Goal: Task Accomplishment & Management: Complete application form

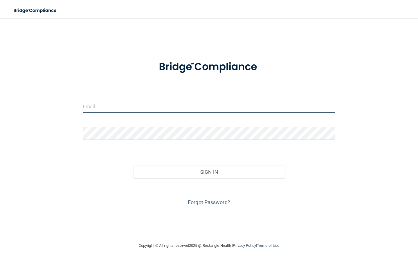
click at [177, 106] on input "email" at bounding box center [209, 106] width 252 height 13
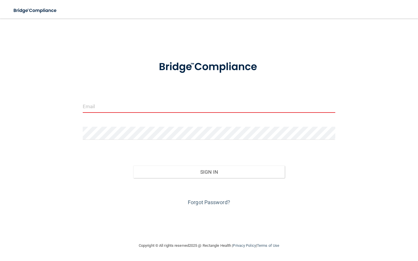
type input "[EMAIL_ADDRESS][DOMAIN_NAME]"
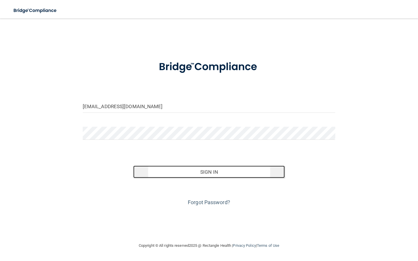
click at [229, 169] on button "Sign In" at bounding box center [208, 172] width 151 height 13
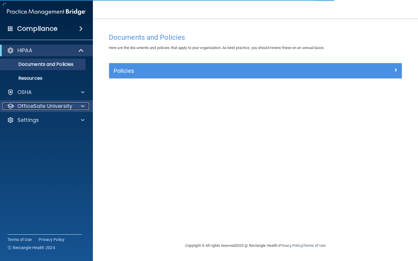
click at [79, 104] on div at bounding box center [82, 106] width 15 height 7
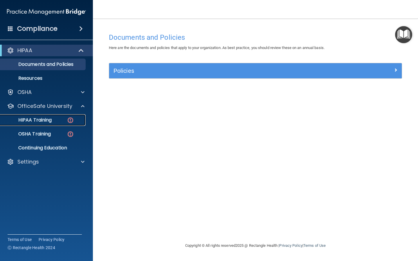
click at [57, 121] on div "HIPAA Training" at bounding box center [43, 120] width 79 height 6
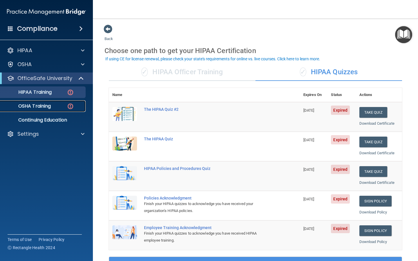
click at [36, 107] on p "OSHA Training" at bounding box center [27, 106] width 47 height 6
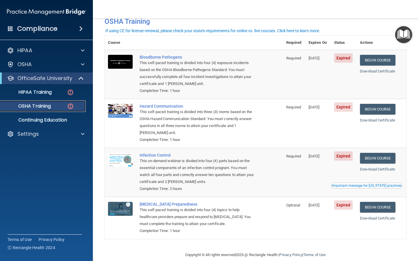
scroll to position [31, 0]
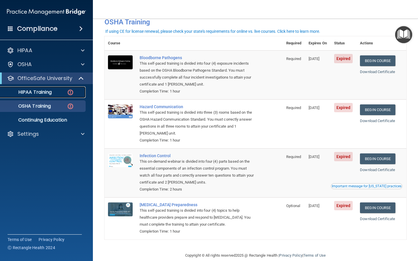
click at [68, 93] on img at bounding box center [70, 92] width 7 height 7
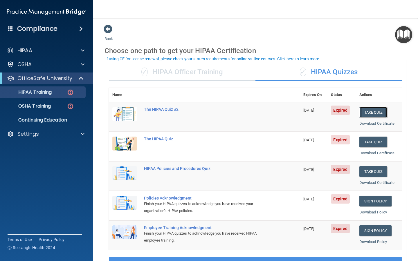
click at [379, 111] on button "Take Quiz" at bounding box center [373, 112] width 28 height 11
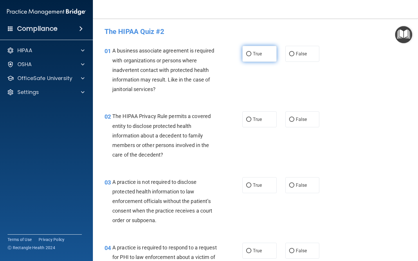
click at [255, 54] on span "True" at bounding box center [257, 54] width 9 height 6
click at [251, 54] on input "True" at bounding box center [248, 54] width 5 height 4
radio input "true"
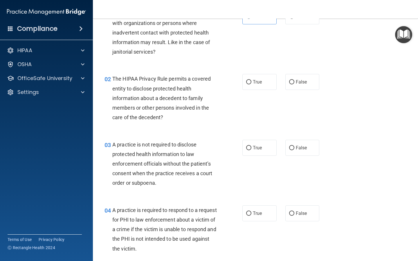
scroll to position [39, 0]
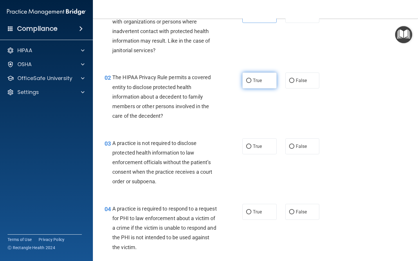
click at [252, 76] on label "True" at bounding box center [259, 81] width 34 height 16
click at [251, 79] on input "True" at bounding box center [248, 81] width 5 height 4
radio input "true"
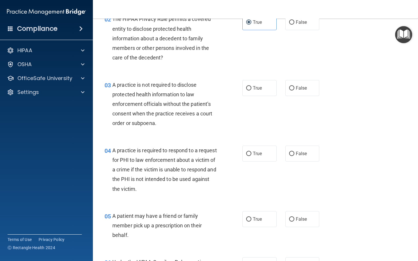
scroll to position [98, 0]
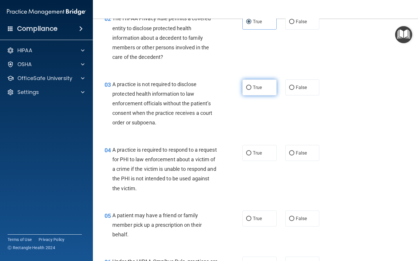
click at [265, 93] on label "True" at bounding box center [259, 87] width 34 height 16
click at [251, 90] on input "True" at bounding box center [248, 88] width 5 height 4
radio input "true"
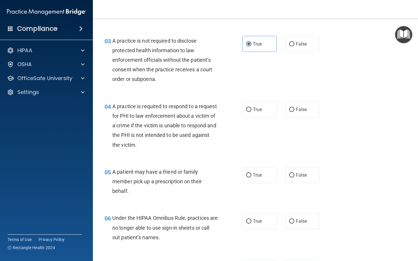
scroll to position [145, 0]
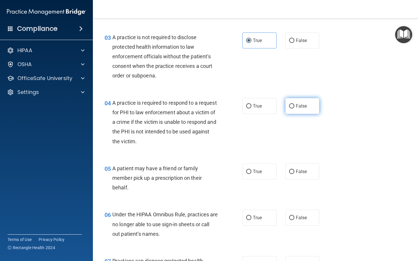
click at [306, 108] on span "False" at bounding box center [301, 106] width 11 height 6
click at [294, 108] on input "False" at bounding box center [291, 106] width 5 height 4
radio input "true"
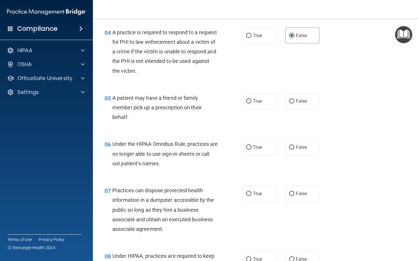
scroll to position [215, 0]
click at [315, 102] on label "False" at bounding box center [302, 101] width 34 height 16
click at [294, 102] on input "False" at bounding box center [291, 101] width 5 height 4
radio input "true"
click at [255, 38] on span "True" at bounding box center [257, 36] width 9 height 6
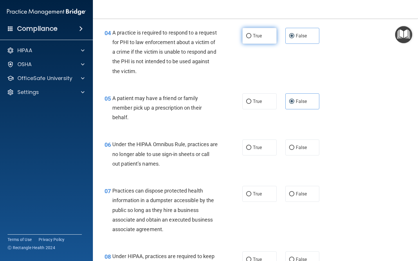
click at [251, 38] on input "True" at bounding box center [248, 36] width 5 height 4
radio input "true"
radio input "false"
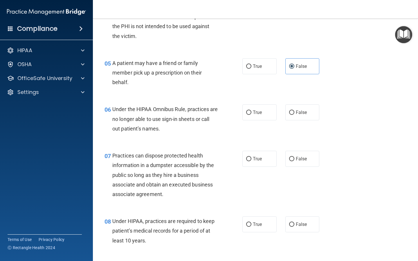
scroll to position [252, 0]
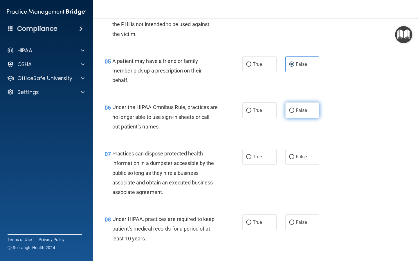
click at [294, 115] on label "False" at bounding box center [302, 110] width 34 height 16
click at [294, 113] on input "False" at bounding box center [291, 110] width 5 height 4
radio input "true"
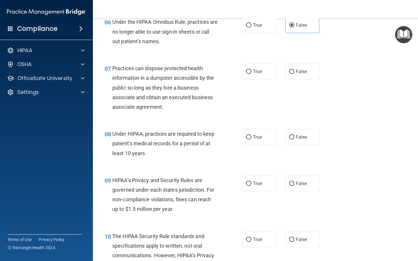
scroll to position [341, 0]
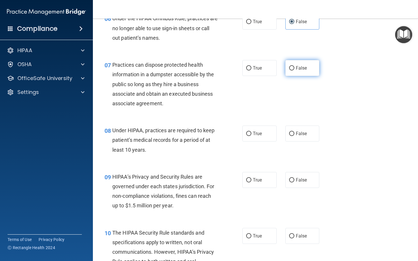
click at [311, 68] on label "False" at bounding box center [302, 68] width 34 height 16
click at [294, 68] on input "False" at bounding box center [291, 68] width 5 height 4
radio input "true"
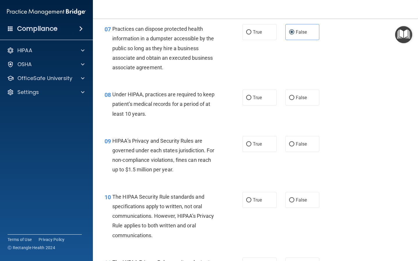
scroll to position [377, 0]
click at [252, 102] on label "True" at bounding box center [259, 97] width 34 height 16
click at [251, 99] on input "True" at bounding box center [248, 97] width 5 height 4
radio input "true"
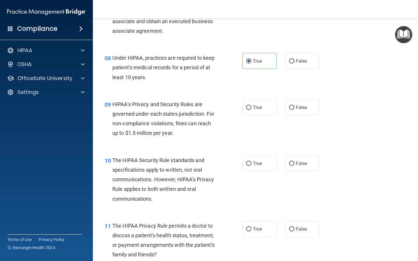
scroll to position [412, 0]
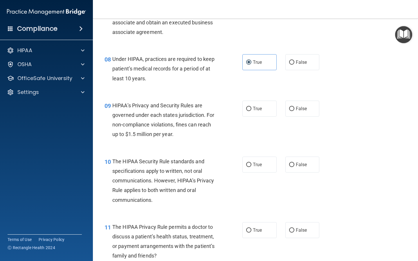
click at [239, 105] on div "09 HIPAA’s Privacy and Security Rules are governed under each states jurisdicti…" at bounding box center [173, 121] width 155 height 41
click at [251, 108] on input "True" at bounding box center [248, 109] width 5 height 4
radio input "true"
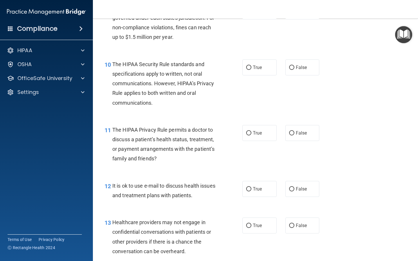
scroll to position [511, 0]
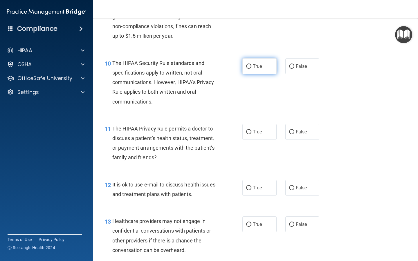
click at [263, 70] on label "True" at bounding box center [259, 66] width 34 height 16
click at [251, 69] on input "True" at bounding box center [248, 66] width 5 height 4
radio input "true"
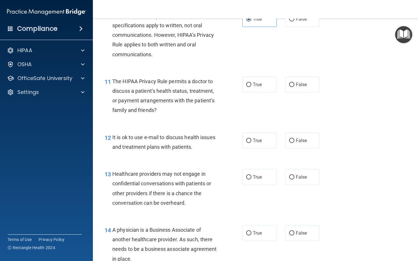
scroll to position [560, 0]
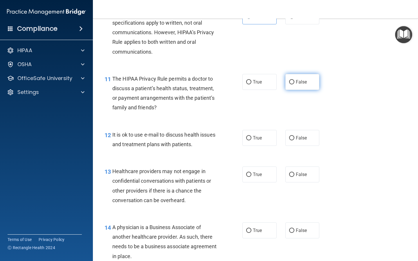
click at [304, 80] on span "False" at bounding box center [301, 82] width 11 height 6
click at [294, 80] on input "False" at bounding box center [291, 82] width 5 height 4
radio input "true"
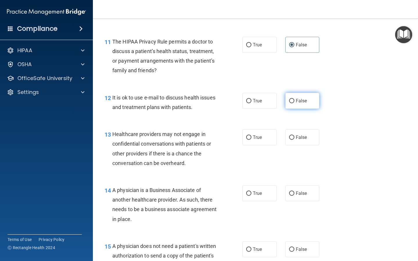
click at [311, 101] on label "False" at bounding box center [302, 101] width 34 height 16
click at [294, 101] on input "False" at bounding box center [291, 101] width 5 height 4
radio input "true"
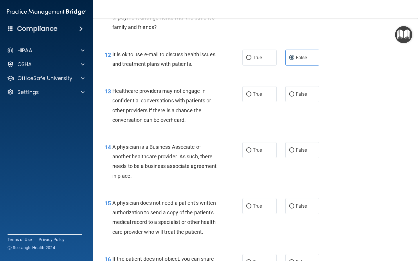
scroll to position [640, 0]
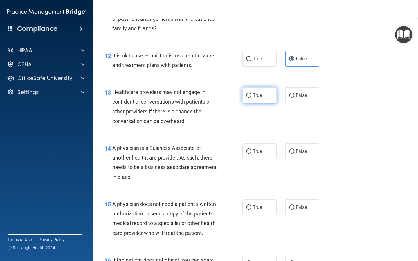
click at [268, 95] on label "True" at bounding box center [259, 95] width 34 height 16
click at [251, 95] on input "True" at bounding box center [248, 95] width 5 height 4
radio input "true"
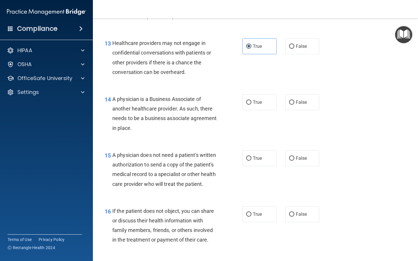
scroll to position [689, 0]
click at [243, 98] on label "True" at bounding box center [259, 102] width 34 height 16
click at [246, 100] on input "True" at bounding box center [248, 102] width 5 height 4
radio input "true"
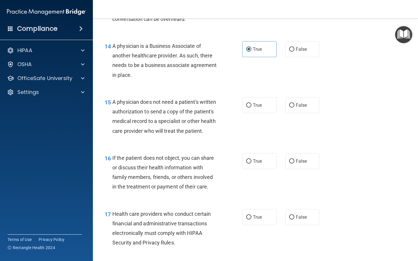
scroll to position [742, 0]
click at [310, 104] on label "False" at bounding box center [302, 105] width 34 height 16
click at [294, 104] on input "False" at bounding box center [291, 105] width 5 height 4
radio input "true"
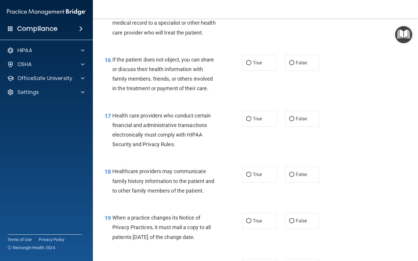
scroll to position [841, 0]
click at [310, 61] on label "False" at bounding box center [302, 62] width 34 height 16
click at [294, 61] on input "False" at bounding box center [291, 62] width 5 height 4
radio input "true"
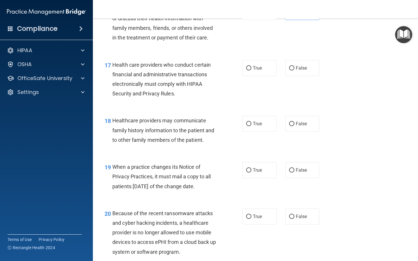
scroll to position [892, 0]
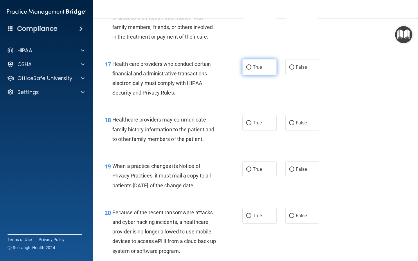
click at [247, 73] on label "True" at bounding box center [259, 67] width 34 height 16
click at [247, 70] on input "True" at bounding box center [248, 67] width 5 height 4
radio input "true"
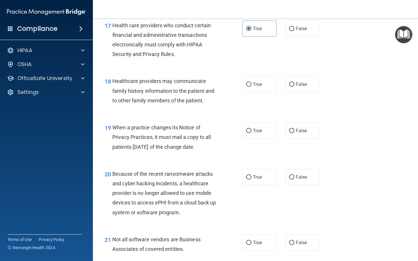
scroll to position [931, 0]
click at [305, 81] on label "False" at bounding box center [302, 84] width 34 height 16
click at [294, 82] on input "False" at bounding box center [291, 84] width 5 height 4
radio input "true"
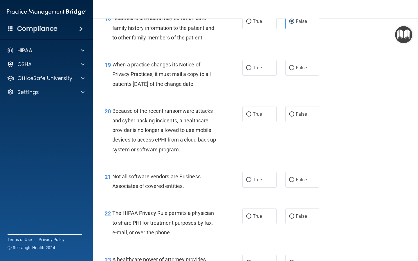
scroll to position [994, 0]
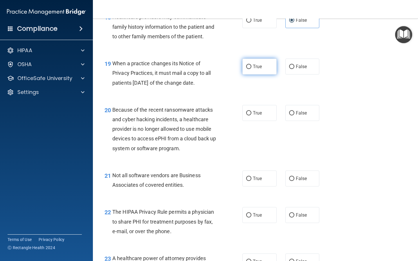
click at [259, 70] on label "True" at bounding box center [259, 67] width 34 height 16
click at [251, 69] on input "True" at bounding box center [248, 67] width 5 height 4
radio input "true"
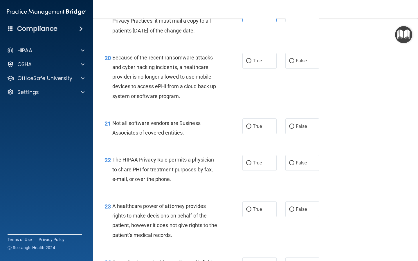
scroll to position [1063, 0]
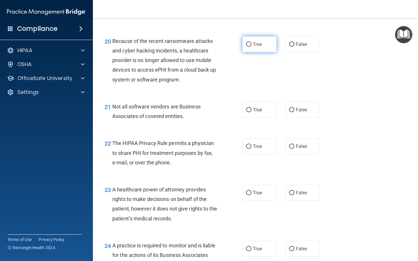
click at [263, 43] on label "True" at bounding box center [259, 44] width 34 height 16
click at [251, 43] on input "True" at bounding box center [248, 44] width 5 height 4
radio input "true"
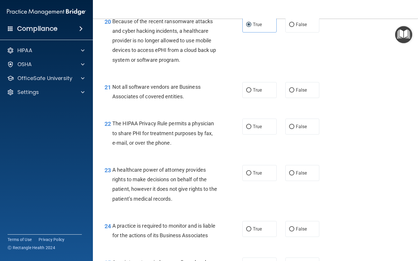
scroll to position [1085, 0]
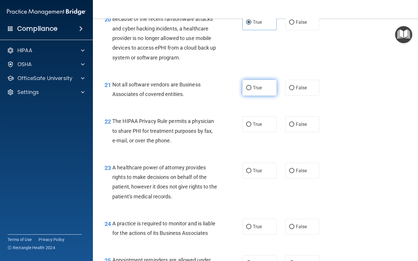
click at [258, 84] on label "True" at bounding box center [259, 88] width 34 height 16
click at [251, 86] on input "True" at bounding box center [248, 88] width 5 height 4
radio input "true"
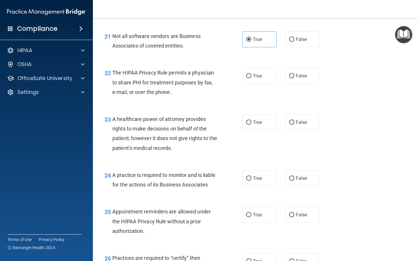
scroll to position [1136, 0]
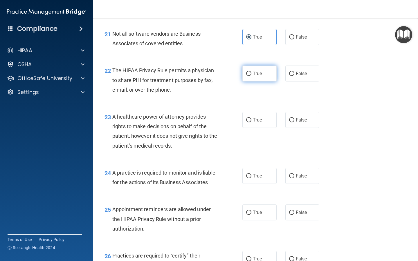
click at [267, 79] on label "True" at bounding box center [259, 74] width 34 height 16
click at [251, 76] on input "True" at bounding box center [248, 74] width 5 height 4
radio input "true"
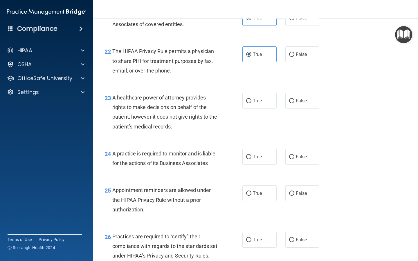
scroll to position [1143, 0]
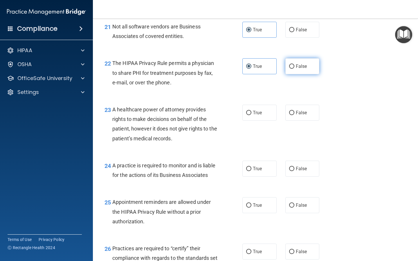
click at [311, 67] on label "False" at bounding box center [302, 66] width 34 height 16
click at [294, 67] on input "False" at bounding box center [291, 66] width 5 height 4
radio input "true"
radio input "false"
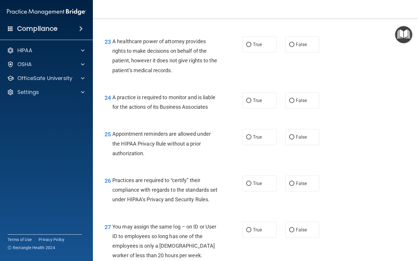
scroll to position [1201, 0]
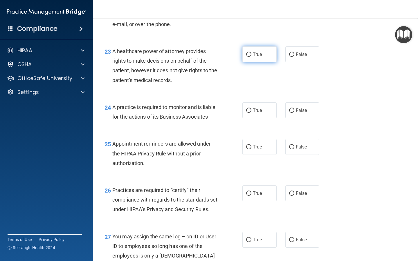
click at [255, 48] on label "True" at bounding box center [259, 54] width 34 height 16
click at [251, 53] on input "True" at bounding box center [248, 55] width 5 height 4
radio input "true"
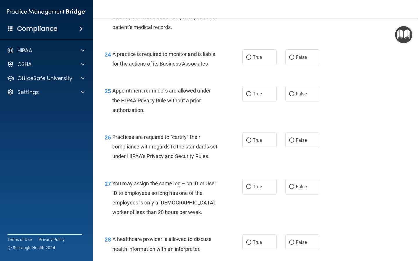
scroll to position [1256, 0]
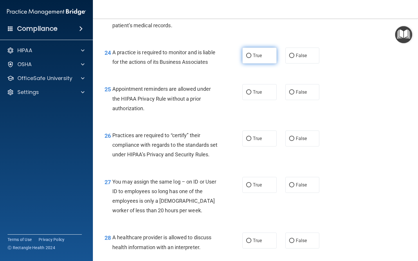
click at [257, 57] on span "True" at bounding box center [257, 56] width 9 height 6
click at [251, 57] on input "True" at bounding box center [248, 56] width 5 height 4
radio input "true"
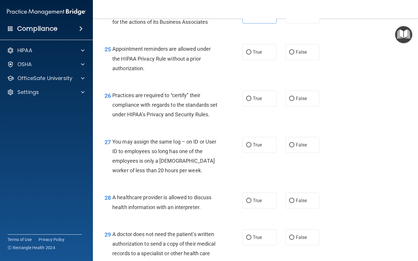
scroll to position [1297, 0]
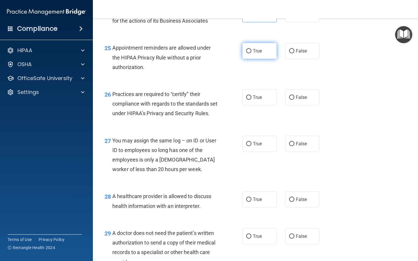
click at [265, 50] on label "True" at bounding box center [259, 51] width 34 height 16
click at [251, 50] on input "True" at bounding box center [248, 51] width 5 height 4
radio input "true"
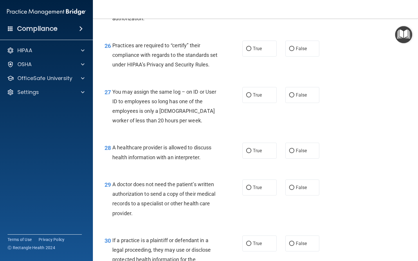
scroll to position [1350, 0]
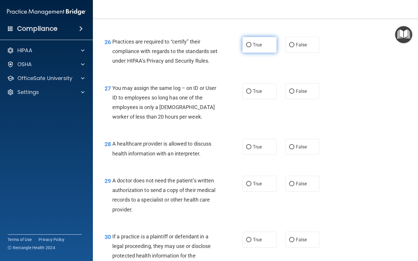
click at [259, 47] on span "True" at bounding box center [257, 45] width 9 height 6
click at [251, 47] on input "True" at bounding box center [248, 45] width 5 height 4
radio input "true"
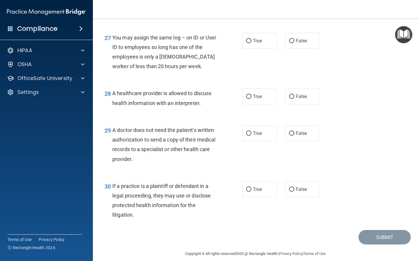
scroll to position [1402, 0]
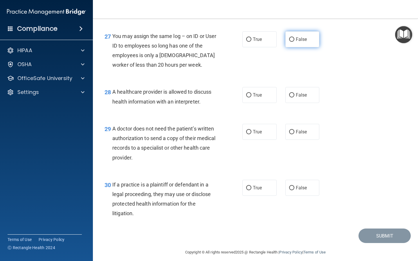
click at [307, 47] on label "False" at bounding box center [302, 39] width 34 height 16
click at [294, 42] on input "False" at bounding box center [291, 39] width 5 height 4
radio input "true"
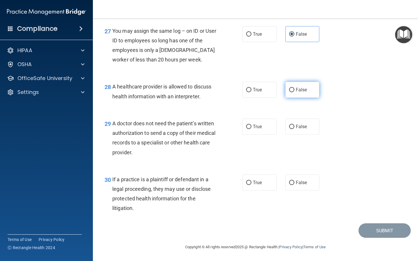
click at [316, 86] on label "False" at bounding box center [302, 90] width 34 height 16
click at [294, 88] on input "False" at bounding box center [291, 90] width 5 height 4
radio input "true"
click at [258, 93] on label "True" at bounding box center [259, 90] width 34 height 16
click at [251, 92] on input "True" at bounding box center [248, 90] width 5 height 4
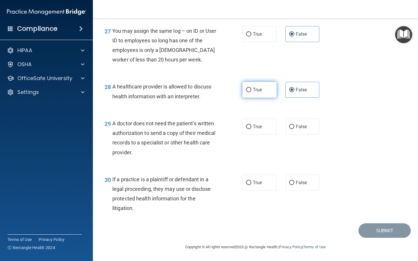
radio input "true"
radio input "false"
click at [290, 129] on label "False" at bounding box center [302, 127] width 34 height 16
click at [290, 129] on input "False" at bounding box center [291, 127] width 5 height 4
radio input "true"
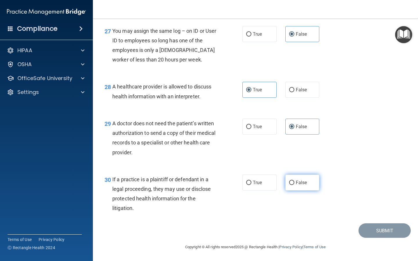
click at [301, 179] on label "False" at bounding box center [302, 183] width 34 height 16
click at [294, 181] on input "False" at bounding box center [291, 183] width 5 height 4
radio input "true"
click at [368, 226] on button "Submit" at bounding box center [384, 230] width 52 height 15
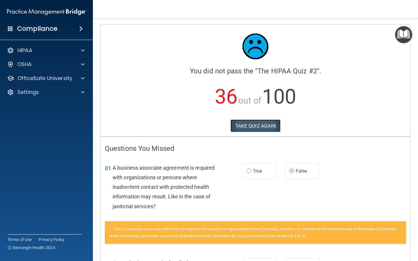
click at [245, 129] on button "TAKE QUIZ AGAIN" at bounding box center [255, 126] width 50 height 13
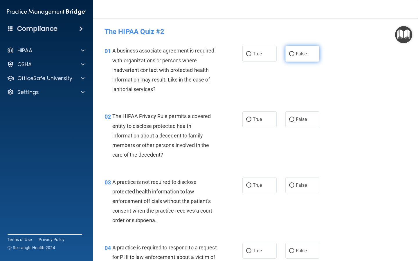
click at [315, 61] on label "False" at bounding box center [302, 54] width 34 height 16
click at [294, 56] on input "False" at bounding box center [291, 54] width 5 height 4
radio input "true"
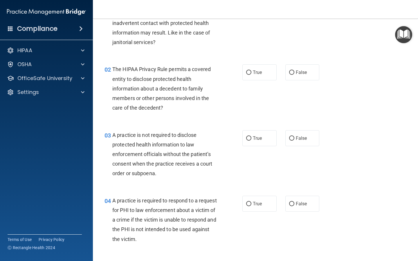
scroll to position [57, 0]
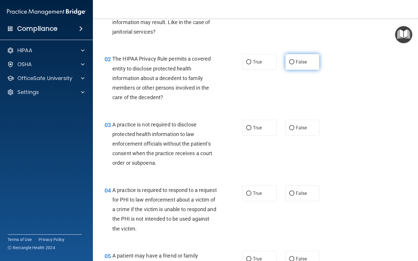
click at [301, 60] on span "False" at bounding box center [301, 62] width 11 height 6
click at [294, 60] on input "False" at bounding box center [291, 62] width 5 height 4
radio input "true"
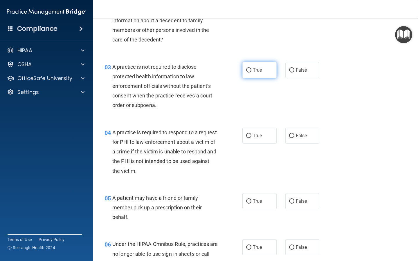
scroll to position [115, 0]
click at [307, 73] on label "False" at bounding box center [302, 70] width 34 height 16
click at [294, 72] on input "False" at bounding box center [291, 70] width 5 height 4
radio input "true"
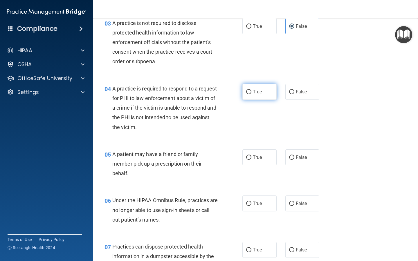
scroll to position [169, 0]
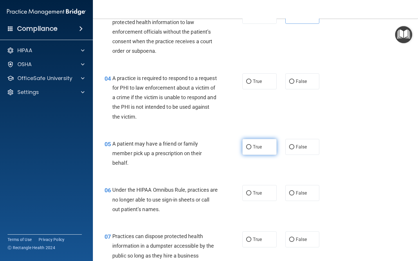
click at [264, 149] on label "True" at bounding box center [259, 147] width 34 height 16
click at [251, 149] on input "True" at bounding box center [248, 147] width 5 height 4
radio input "true"
click at [249, 80] on input "True" at bounding box center [248, 81] width 5 height 4
radio input "true"
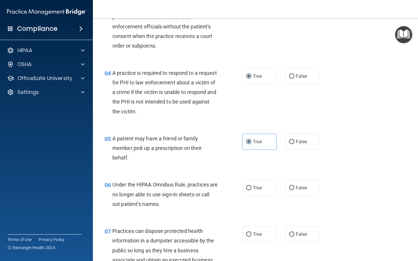
scroll to position [173, 0]
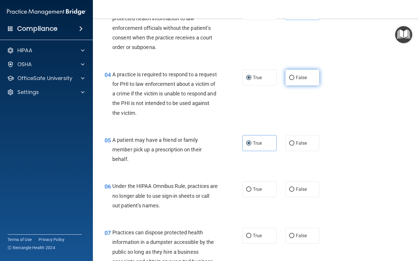
click at [306, 82] on label "False" at bounding box center [302, 78] width 34 height 16
click at [294, 80] on input "False" at bounding box center [291, 78] width 5 height 4
radio input "true"
radio input "false"
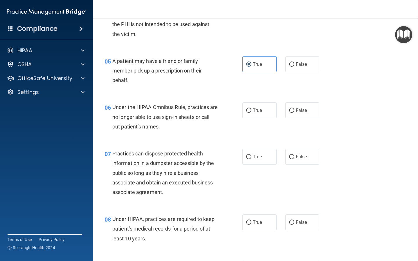
scroll to position [257, 0]
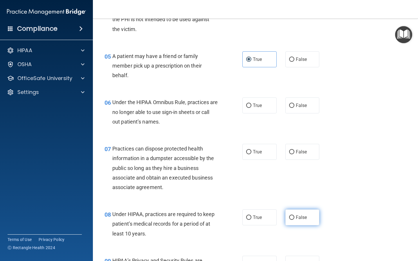
click at [302, 222] on label "False" at bounding box center [302, 217] width 34 height 16
click at [294, 220] on input "False" at bounding box center [291, 218] width 5 height 4
radio input "true"
click at [301, 107] on span "False" at bounding box center [301, 106] width 11 height 6
click at [294, 107] on input "False" at bounding box center [291, 106] width 5 height 4
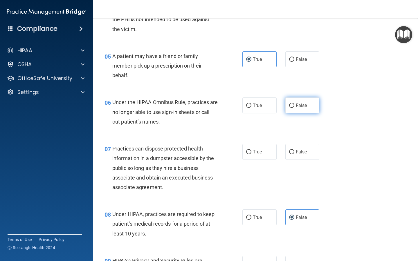
radio input "true"
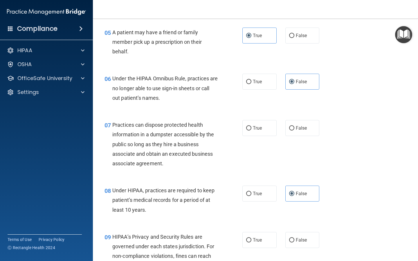
scroll to position [287, 0]
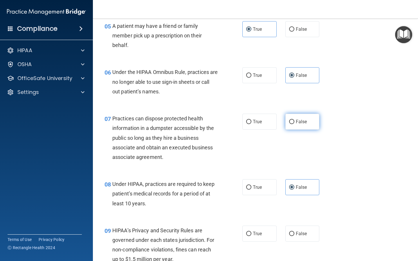
click at [308, 119] on label "False" at bounding box center [302, 122] width 34 height 16
click at [294, 120] on input "False" at bounding box center [291, 122] width 5 height 4
radio input "true"
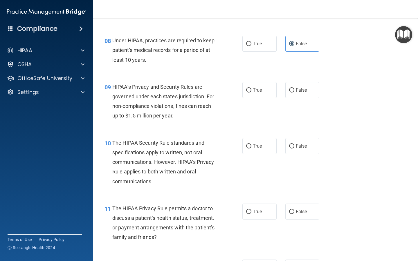
scroll to position [431, 0]
click at [298, 90] on span "False" at bounding box center [301, 90] width 11 height 6
click at [294, 90] on input "False" at bounding box center [291, 90] width 5 height 4
radio input "true"
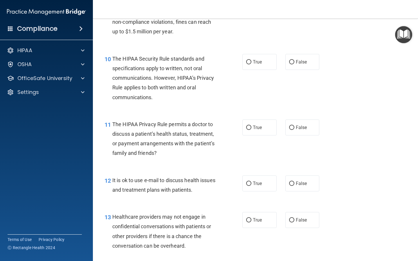
scroll to position [515, 0]
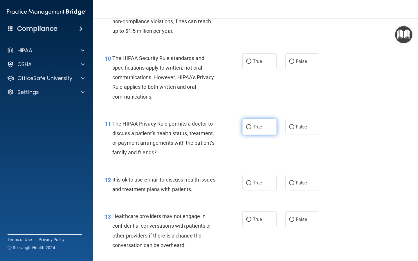
click at [265, 131] on label "True" at bounding box center [259, 127] width 34 height 16
click at [251, 129] on input "True" at bounding box center [248, 127] width 5 height 4
radio input "true"
click at [260, 57] on label "True" at bounding box center [259, 61] width 34 height 16
click at [251, 59] on input "True" at bounding box center [248, 61] width 5 height 4
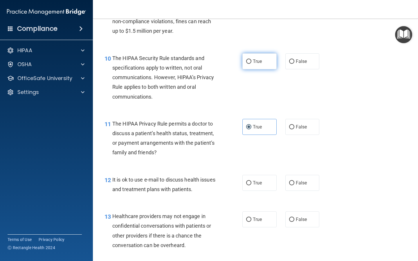
radio input "true"
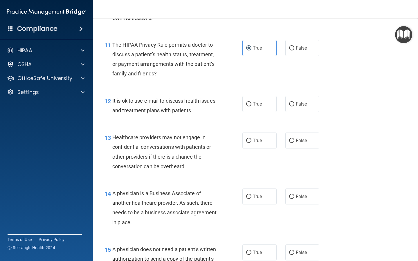
scroll to position [595, 0]
click at [251, 110] on label "True" at bounding box center [259, 104] width 34 height 16
click at [251, 106] on input "True" at bounding box center [248, 104] width 5 height 4
radio input "true"
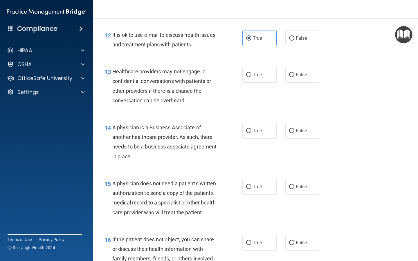
scroll to position [660, 0]
click at [305, 134] on label "False" at bounding box center [302, 130] width 34 height 16
click at [294, 133] on input "False" at bounding box center [291, 130] width 5 height 4
radio input "true"
click at [305, 134] on label "False" at bounding box center [302, 130] width 34 height 16
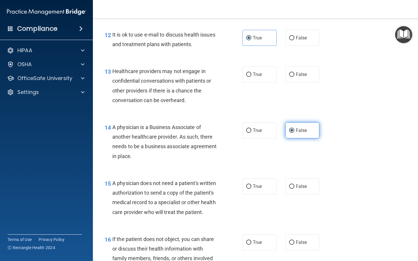
click at [294, 133] on input "False" at bounding box center [291, 130] width 5 height 4
click at [310, 72] on label "False" at bounding box center [302, 74] width 34 height 16
click at [294, 73] on input "False" at bounding box center [291, 75] width 5 height 4
radio input "true"
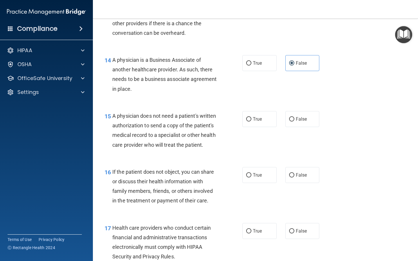
scroll to position [731, 0]
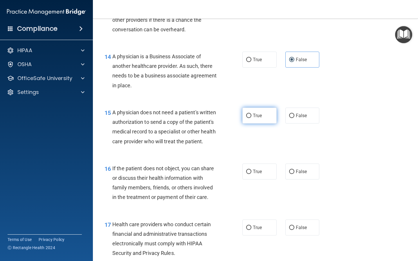
click at [261, 111] on label "True" at bounding box center [259, 116] width 34 height 16
click at [251, 114] on input "True" at bounding box center [248, 116] width 5 height 4
radio input "true"
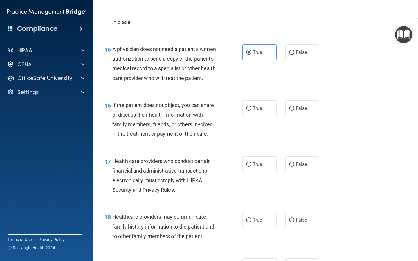
scroll to position [795, 0]
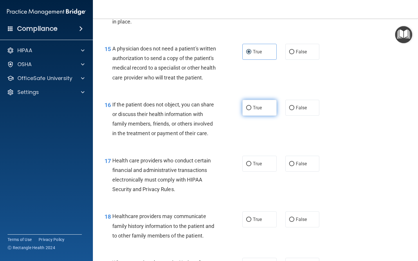
click at [252, 112] on label "True" at bounding box center [259, 108] width 34 height 16
click at [251, 110] on input "True" at bounding box center [248, 108] width 5 height 4
radio input "true"
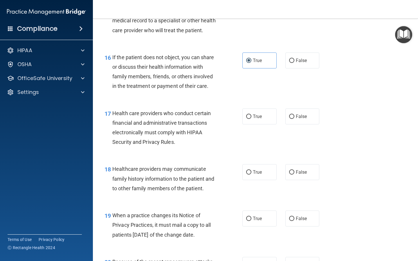
scroll to position [843, 0]
click at [300, 215] on label "False" at bounding box center [302, 218] width 34 height 16
click at [294, 216] on input "False" at bounding box center [291, 218] width 5 height 4
radio input "true"
click at [263, 117] on label "True" at bounding box center [259, 116] width 34 height 16
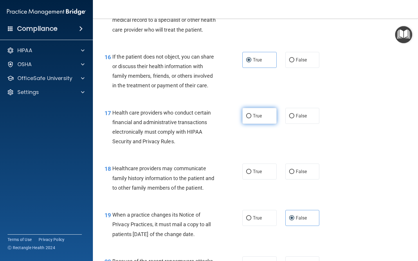
click at [251, 117] on input "True" at bounding box center [248, 116] width 5 height 4
radio input "true"
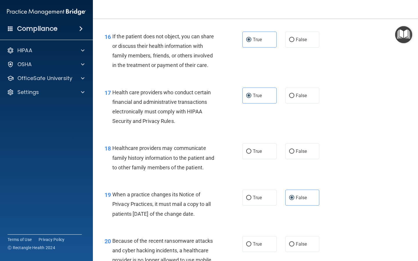
scroll to position [875, 0]
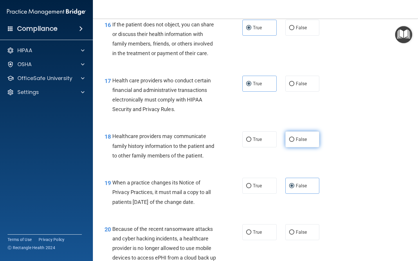
click at [298, 144] on label "False" at bounding box center [302, 139] width 34 height 16
click at [294, 142] on input "False" at bounding box center [291, 139] width 5 height 4
radio input "true"
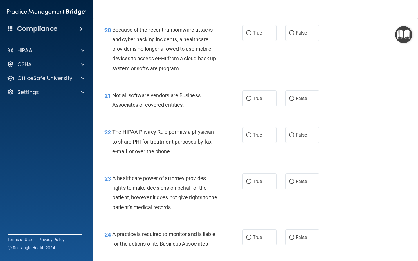
scroll to position [1078, 0]
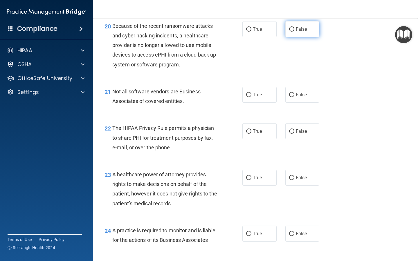
click at [298, 29] on span "False" at bounding box center [301, 29] width 11 height 6
click at [294, 29] on input "False" at bounding box center [291, 29] width 5 height 4
radio input "true"
click at [260, 134] on label "True" at bounding box center [259, 131] width 34 height 16
click at [251, 134] on input "True" at bounding box center [248, 131] width 5 height 4
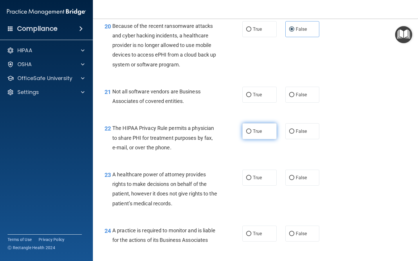
radio input "true"
click at [259, 97] on label "True" at bounding box center [259, 95] width 34 height 16
click at [251, 97] on input "True" at bounding box center [248, 95] width 5 height 4
radio input "true"
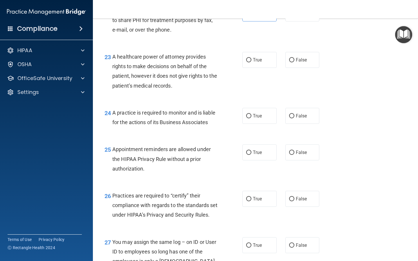
scroll to position [1198, 0]
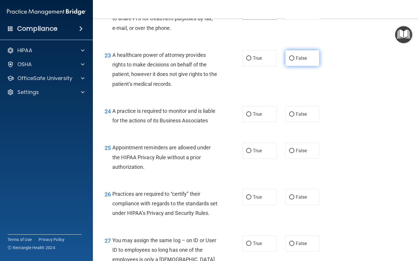
click at [302, 59] on span "False" at bounding box center [301, 58] width 11 height 6
click at [294, 59] on input "False" at bounding box center [291, 58] width 5 height 4
radio input "true"
click at [315, 114] on label "False" at bounding box center [302, 114] width 34 height 16
click at [294, 114] on input "False" at bounding box center [291, 114] width 5 height 4
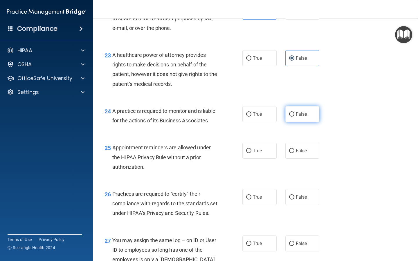
radio input "true"
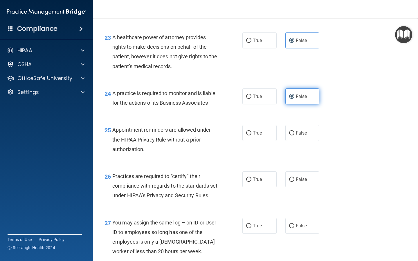
scroll to position [1217, 0]
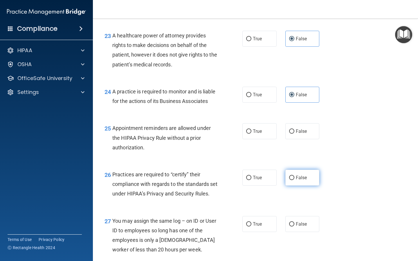
click at [309, 184] on label "False" at bounding box center [302, 178] width 34 height 16
click at [294, 180] on input "False" at bounding box center [291, 178] width 5 height 4
radio input "true"
click at [256, 128] on label "True" at bounding box center [259, 131] width 34 height 16
click at [251, 129] on input "True" at bounding box center [248, 131] width 5 height 4
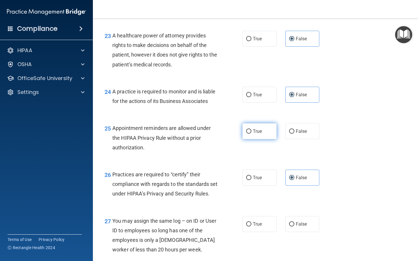
radio input "true"
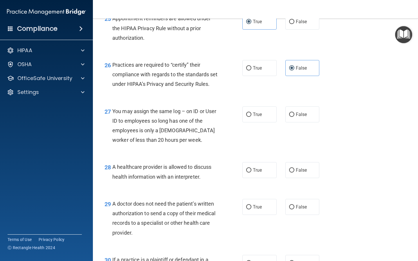
scroll to position [1328, 0]
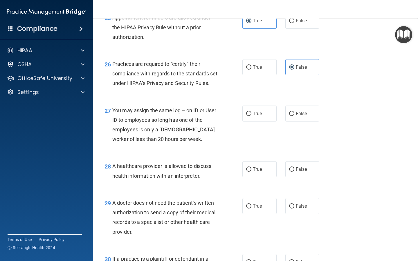
click at [257, 225] on div "29 A doctor does not need the patient’s written authorization to send a copy of…" at bounding box center [255, 219] width 310 height 56
click at [257, 209] on span "True" at bounding box center [257, 206] width 9 height 6
click at [251, 209] on input "True" at bounding box center [248, 206] width 5 height 4
radio input "true"
click at [312, 120] on label "False" at bounding box center [302, 114] width 34 height 16
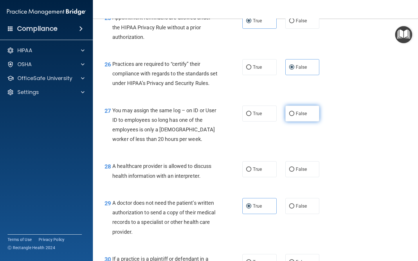
click at [294, 116] on input "False" at bounding box center [291, 114] width 5 height 4
radio input "true"
click at [303, 175] on label "False" at bounding box center [302, 169] width 34 height 16
click at [294, 172] on input "False" at bounding box center [291, 169] width 5 height 4
radio input "true"
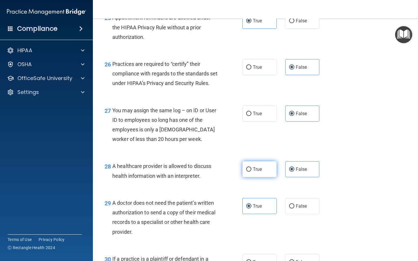
click at [272, 177] on label "True" at bounding box center [259, 169] width 34 height 16
click at [251, 172] on input "True" at bounding box center [248, 169] width 5 height 4
radio input "true"
radio input "false"
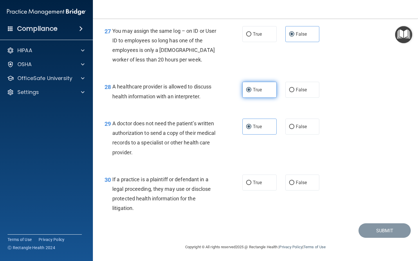
scroll to position [1417, 0]
click at [263, 180] on label "True" at bounding box center [259, 183] width 34 height 16
click at [251, 181] on input "True" at bounding box center [248, 183] width 5 height 4
radio input "true"
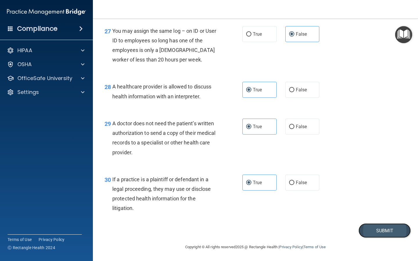
click at [383, 230] on button "Submit" at bounding box center [384, 230] width 52 height 15
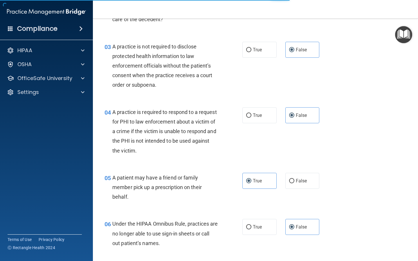
scroll to position [0, 0]
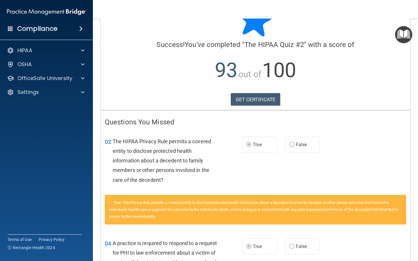
scroll to position [27, 0]
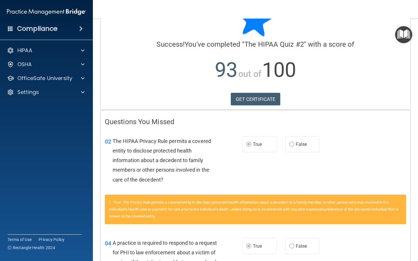
click at [63, 71] on div "HIPAA Documents and Policies Report an Incident Business Associates Emergency P…" at bounding box center [46, 72] width 93 height 60
click at [63, 76] on p "OfficeSafe University" at bounding box center [44, 78] width 55 height 7
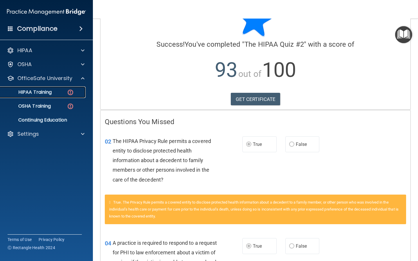
click at [68, 93] on img at bounding box center [70, 92] width 7 height 7
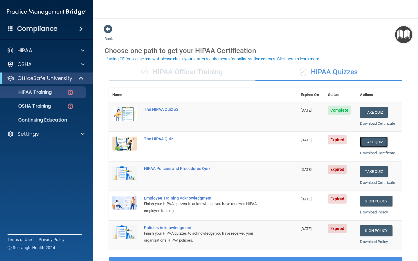
click at [381, 142] on button "Take Quiz" at bounding box center [374, 142] width 28 height 11
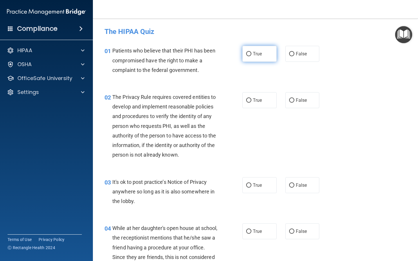
click at [258, 47] on label "True" at bounding box center [259, 54] width 34 height 16
click at [251, 52] on input "True" at bounding box center [248, 54] width 5 height 4
radio input "true"
click at [255, 91] on div "02 The Privacy Rule requires covered entities to develop and implement reasonab…" at bounding box center [255, 127] width 310 height 85
click at [256, 97] on label "True" at bounding box center [259, 100] width 34 height 16
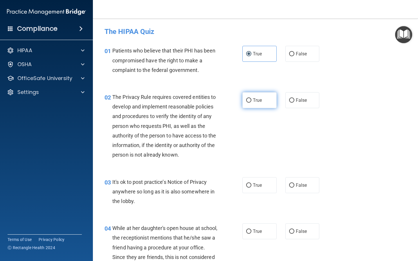
click at [251, 98] on input "True" at bounding box center [248, 100] width 5 height 4
radio input "true"
click at [252, 182] on label "True" at bounding box center [259, 185] width 34 height 16
click at [251, 183] on input "True" at bounding box center [248, 185] width 5 height 4
radio input "true"
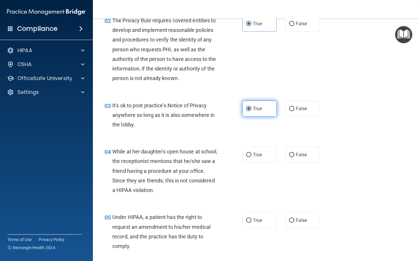
scroll to position [78, 0]
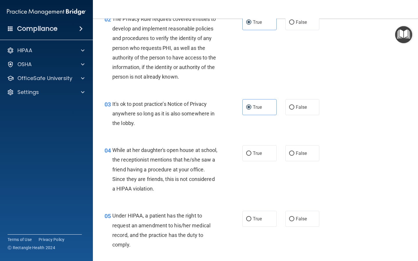
click at [258, 172] on div "04 While at her daughter's open house at school, the receptionist mentions that…" at bounding box center [255, 171] width 310 height 66
click at [265, 146] on label "True" at bounding box center [259, 153] width 34 height 16
click at [251, 151] on input "True" at bounding box center [248, 153] width 5 height 4
radio input "true"
click at [253, 222] on label "True" at bounding box center [259, 219] width 34 height 16
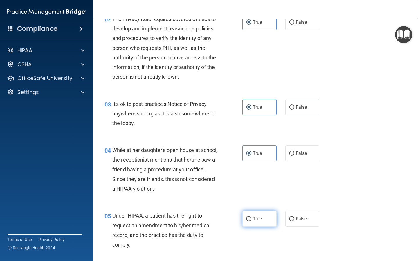
click at [251, 221] on input "True" at bounding box center [248, 219] width 5 height 4
radio input "true"
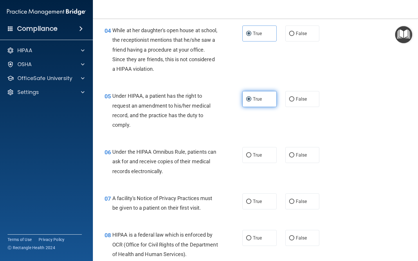
scroll to position [198, 0]
click at [265, 150] on label "True" at bounding box center [259, 155] width 34 height 16
click at [251, 153] on input "True" at bounding box center [248, 155] width 5 height 4
radio input "true"
click at [263, 208] on label "True" at bounding box center [259, 201] width 34 height 16
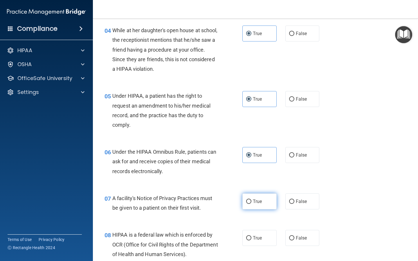
click at [251, 204] on input "True" at bounding box center [248, 202] width 5 height 4
radio input "true"
click at [261, 235] on label "True" at bounding box center [259, 238] width 34 height 16
click at [251, 236] on input "True" at bounding box center [248, 238] width 5 height 4
radio input "true"
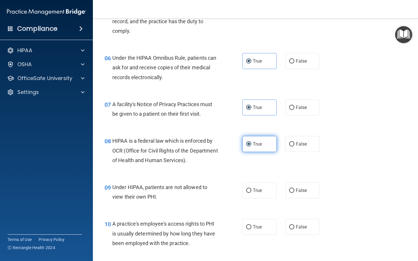
scroll to position [292, 0]
click at [262, 187] on label "True" at bounding box center [259, 190] width 34 height 16
click at [251, 188] on input "True" at bounding box center [248, 190] width 5 height 4
radio input "true"
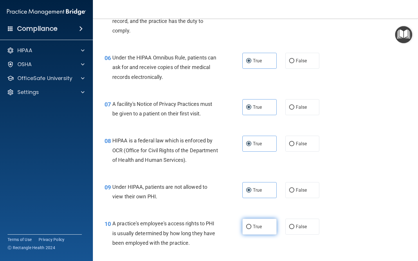
click at [260, 231] on label "True" at bounding box center [259, 227] width 34 height 16
click at [251, 229] on input "True" at bounding box center [248, 227] width 5 height 4
radio input "true"
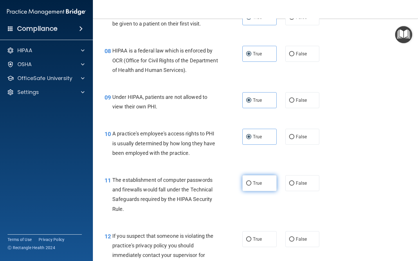
click at [255, 183] on span "True" at bounding box center [257, 183] width 9 height 6
click at [251, 183] on input "True" at bounding box center [248, 183] width 5 height 4
radio input "true"
click at [251, 247] on div "12 If you suspect that someone is violating the practice's privacy policy you s…" at bounding box center [255, 252] width 310 height 56
click at [254, 243] on label "True" at bounding box center [259, 239] width 34 height 16
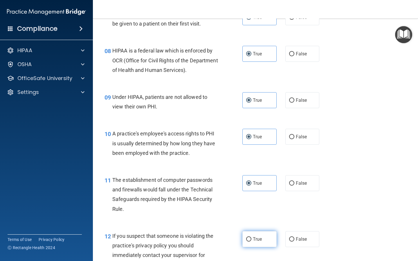
click at [251, 242] on input "True" at bounding box center [248, 239] width 5 height 4
radio input "true"
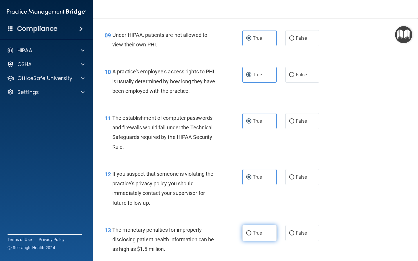
click at [255, 231] on span "True" at bounding box center [257, 233] width 9 height 6
click at [251, 231] on input "True" at bounding box center [248, 233] width 5 height 4
radio input "true"
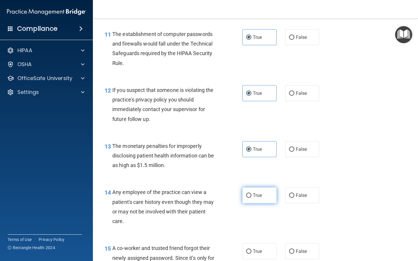
click at [254, 199] on label "True" at bounding box center [259, 195] width 34 height 16
click at [251, 198] on input "True" at bounding box center [248, 195] width 5 height 4
radio input "true"
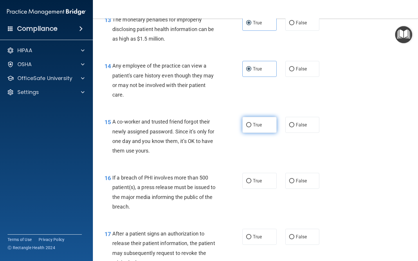
click at [266, 124] on label "True" at bounding box center [259, 125] width 34 height 16
click at [251, 124] on input "True" at bounding box center [248, 125] width 5 height 4
radio input "true"
click at [261, 176] on label "True" at bounding box center [259, 181] width 34 height 16
click at [251, 179] on input "True" at bounding box center [248, 181] width 5 height 4
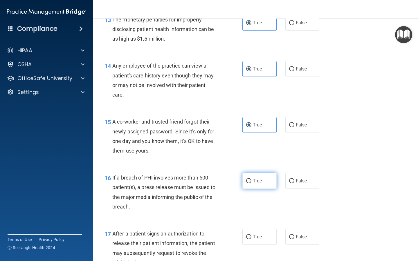
radio input "true"
click at [259, 228] on div "17 After a patient signs an authorization to release their patient information,…" at bounding box center [255, 250] width 310 height 56
click at [258, 233] on label "True" at bounding box center [259, 237] width 34 height 16
click at [251, 235] on input "True" at bounding box center [248, 237] width 5 height 4
radio input "true"
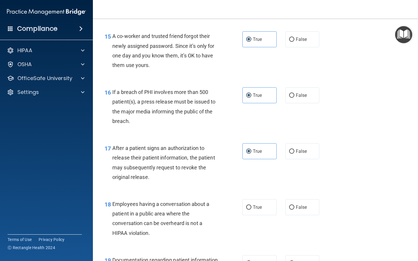
click at [257, 219] on div "18 Employees having a conversation about a patient in a public area where the c…" at bounding box center [255, 220] width 310 height 56
click at [257, 214] on label "True" at bounding box center [259, 207] width 34 height 16
click at [251, 210] on input "True" at bounding box center [248, 207] width 5 height 4
radio input "true"
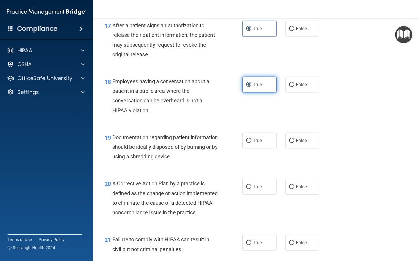
scroll to position [862, 0]
click at [255, 153] on div "19 Documentation regarding patient information should be ideally disposed of by…" at bounding box center [255, 149] width 310 height 46
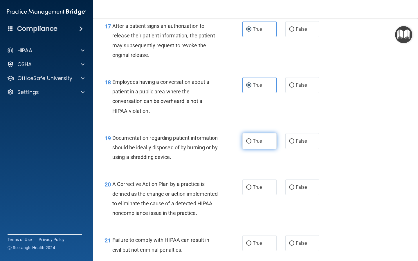
click at [255, 142] on span "True" at bounding box center [257, 141] width 9 height 6
click at [251, 142] on input "True" at bounding box center [248, 141] width 5 height 4
radio input "true"
click at [256, 192] on label "True" at bounding box center [259, 187] width 34 height 16
click at [251, 190] on input "True" at bounding box center [248, 187] width 5 height 4
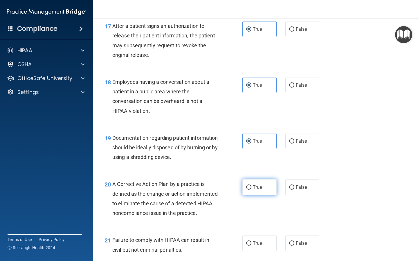
radio input "true"
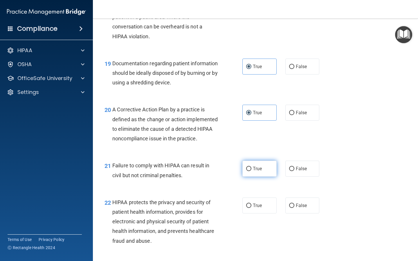
click at [256, 171] on span "True" at bounding box center [257, 169] width 9 height 6
click at [251, 171] on input "True" at bounding box center [248, 169] width 5 height 4
radio input "true"
click at [256, 224] on div "22 HIPAA protects the privacy and security of patient health information, provi…" at bounding box center [255, 223] width 310 height 66
click at [256, 208] on span "True" at bounding box center [257, 206] width 9 height 6
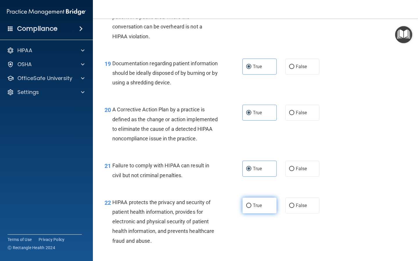
click at [251, 208] on input "True" at bounding box center [248, 206] width 5 height 4
radio input "true"
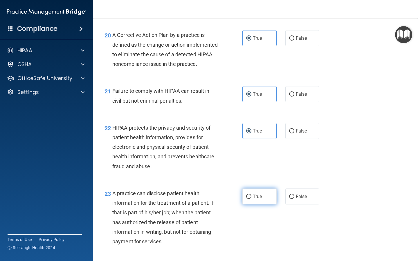
click at [258, 199] on span "True" at bounding box center [257, 197] width 9 height 6
click at [251, 199] on input "True" at bounding box center [248, 197] width 5 height 4
radio input "true"
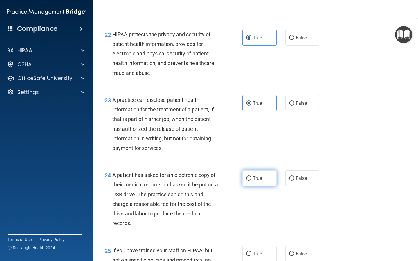
click at [264, 182] on label "True" at bounding box center [259, 178] width 34 height 16
click at [251, 181] on input "True" at bounding box center [248, 178] width 5 height 4
radio input "true"
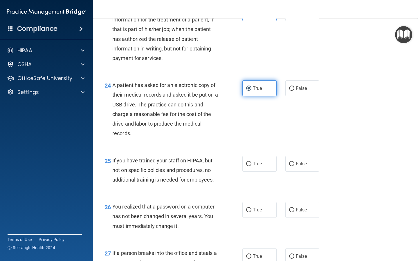
click at [264, 182] on div "25 If you have trained your staff on HIPAA, but not on specific policies and pr…" at bounding box center [255, 172] width 310 height 46
click at [264, 170] on label "True" at bounding box center [259, 164] width 34 height 16
click at [251, 166] on input "True" at bounding box center [248, 164] width 5 height 4
radio input "true"
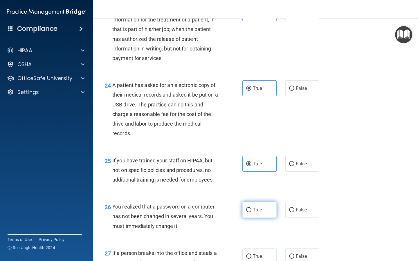
click at [264, 218] on label "True" at bounding box center [259, 210] width 34 height 16
click at [251, 212] on input "True" at bounding box center [248, 210] width 5 height 4
radio input "true"
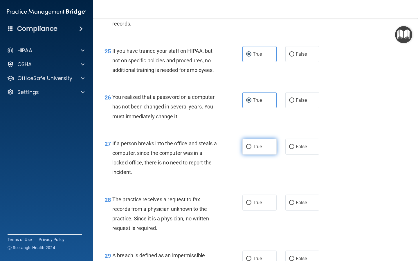
click at [259, 149] on span "True" at bounding box center [257, 147] width 9 height 6
click at [251, 149] on input "True" at bounding box center [248, 147] width 5 height 4
radio input "true"
click at [261, 205] on span "True" at bounding box center [257, 203] width 9 height 6
click at [251, 205] on input "True" at bounding box center [248, 203] width 5 height 4
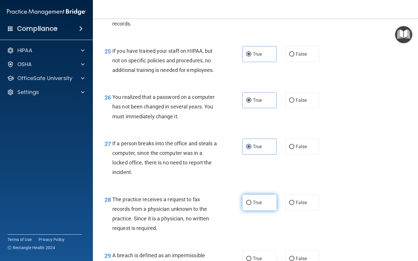
radio input "true"
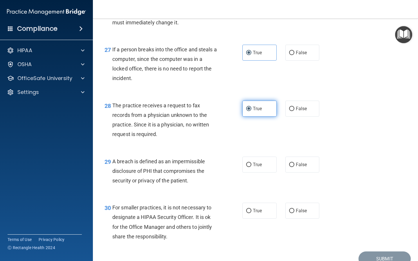
scroll to position [1398, 0]
click at [261, 168] on span "True" at bounding box center [257, 165] width 9 height 6
click at [251, 167] on input "True" at bounding box center [248, 165] width 5 height 4
radio input "true"
click at [261, 214] on span "True" at bounding box center [257, 211] width 9 height 6
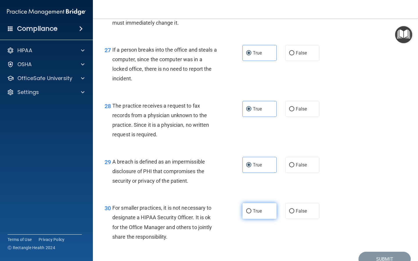
click at [251, 213] on input "True" at bounding box center [248, 211] width 5 height 4
radio input "true"
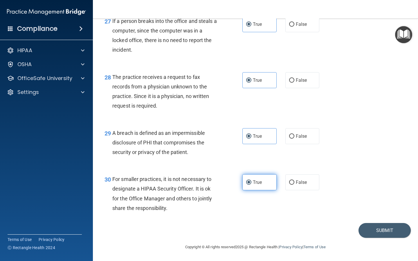
scroll to position [1436, 0]
click at [374, 224] on button "Submit" at bounding box center [384, 230] width 52 height 15
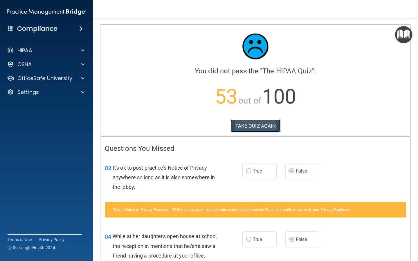
click at [259, 122] on button "TAKE QUIZ AGAIN" at bounding box center [255, 126] width 50 height 13
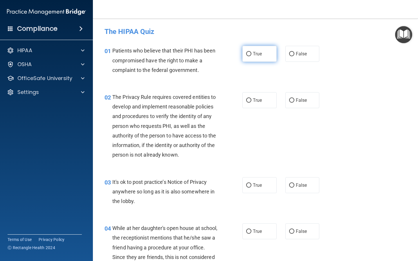
click at [246, 55] on input "True" at bounding box center [248, 54] width 5 height 4
radio input "true"
click at [258, 106] on label "True" at bounding box center [259, 100] width 34 height 16
click at [251, 103] on input "True" at bounding box center [248, 100] width 5 height 4
radio input "true"
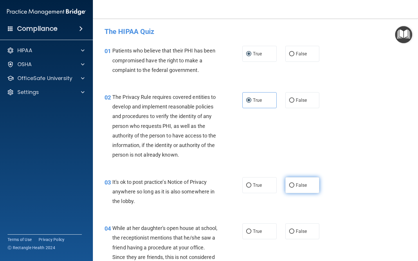
click at [301, 183] on span "False" at bounding box center [301, 185] width 11 height 6
click at [294, 183] on input "False" at bounding box center [291, 185] width 5 height 4
radio input "true"
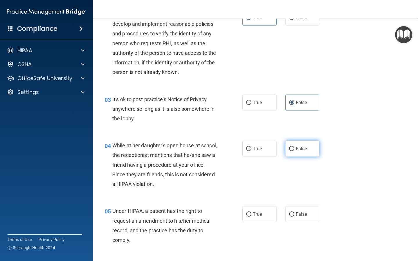
click at [298, 155] on label "False" at bounding box center [302, 149] width 34 height 16
click at [294, 151] on input "False" at bounding box center [291, 149] width 5 height 4
radio input "true"
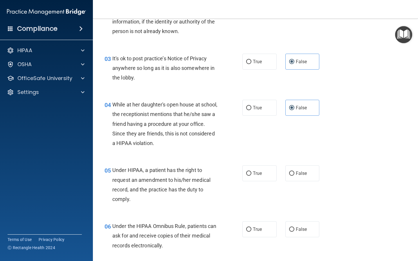
scroll to position [123, 0]
click at [314, 173] on label "False" at bounding box center [302, 174] width 34 height 16
click at [294, 173] on input "False" at bounding box center [291, 174] width 5 height 4
radio input "true"
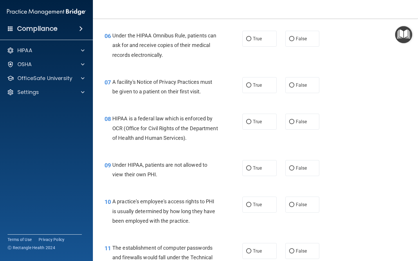
scroll to position [317, 0]
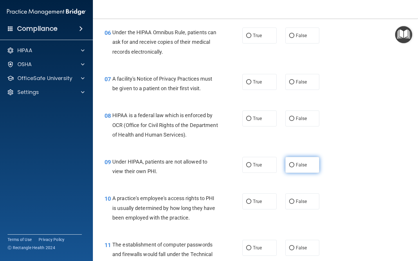
click at [296, 167] on span "False" at bounding box center [301, 165] width 11 height 6
click at [294, 167] on input "False" at bounding box center [291, 165] width 5 height 4
radio input "true"
click at [298, 204] on span "False" at bounding box center [301, 202] width 11 height 6
click at [294, 204] on input "False" at bounding box center [291, 202] width 5 height 4
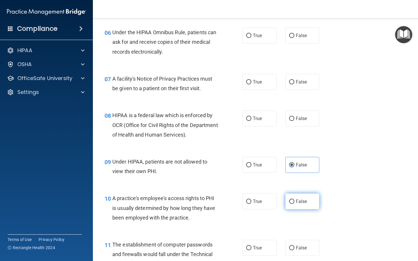
radio input "true"
click at [261, 40] on label "True" at bounding box center [259, 36] width 34 height 16
click at [251, 38] on input "True" at bounding box center [248, 36] width 5 height 4
radio input "true"
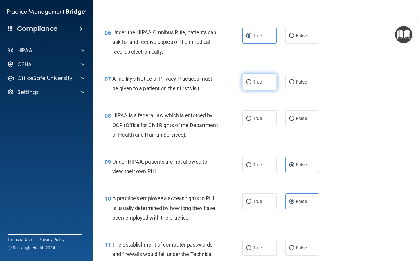
click at [261, 76] on label "True" at bounding box center [259, 82] width 34 height 16
click at [251, 80] on input "True" at bounding box center [248, 82] width 5 height 4
radio input "true"
click at [259, 117] on span "True" at bounding box center [257, 119] width 9 height 6
click at [251, 117] on input "True" at bounding box center [248, 119] width 5 height 4
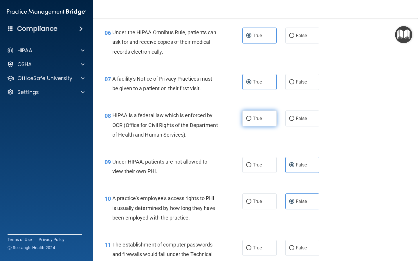
radio input "true"
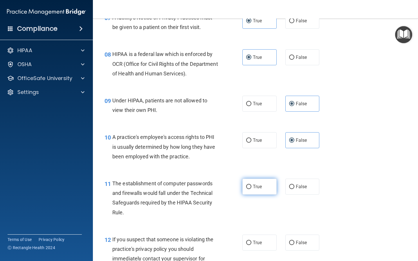
click at [258, 187] on span "True" at bounding box center [257, 187] width 9 height 6
click at [251, 187] on input "True" at bounding box center [248, 187] width 5 height 4
radio input "true"
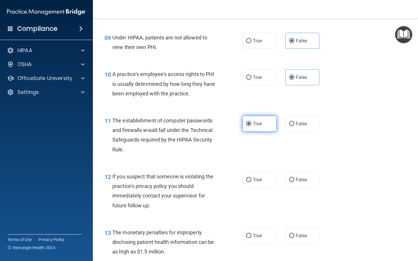
scroll to position [442, 0]
click at [258, 180] on span "True" at bounding box center [257, 180] width 9 height 6
click at [251, 180] on input "True" at bounding box center [248, 180] width 5 height 4
radio input "true"
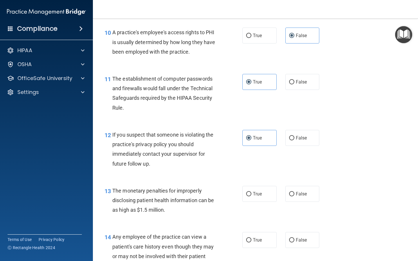
scroll to position [492, 0]
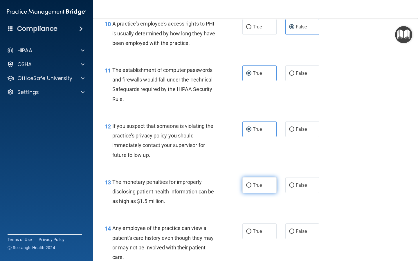
click at [261, 181] on label "True" at bounding box center [259, 185] width 34 height 16
click at [251, 183] on input "True" at bounding box center [248, 185] width 5 height 4
radio input "true"
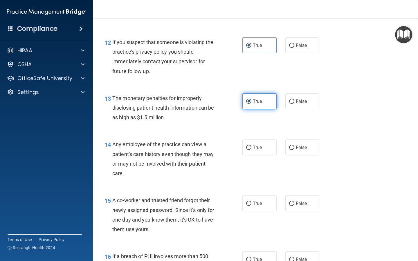
scroll to position [576, 0]
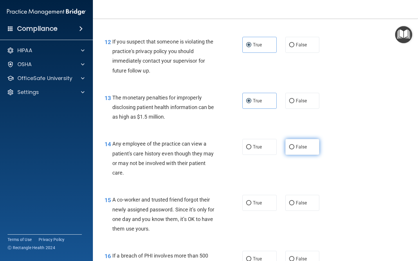
click at [300, 149] on span "False" at bounding box center [301, 147] width 11 height 6
click at [294, 149] on input "False" at bounding box center [291, 147] width 5 height 4
radio input "true"
click at [301, 201] on span "False" at bounding box center [301, 203] width 11 height 6
click at [294, 201] on input "False" at bounding box center [291, 203] width 5 height 4
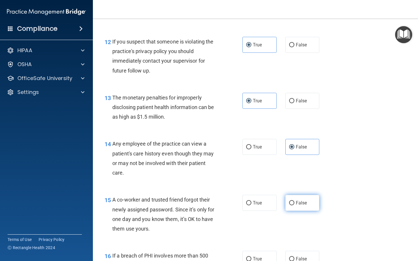
radio input "true"
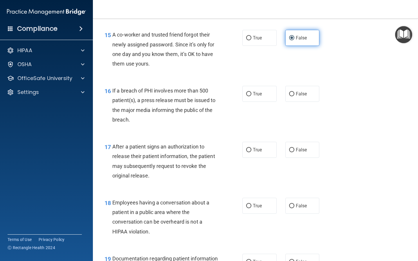
scroll to position [748, 0]
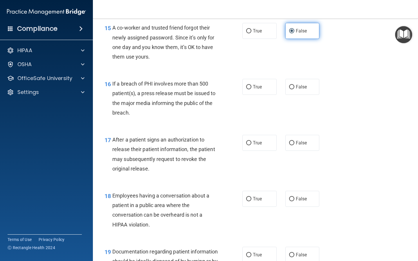
click at [301, 201] on span "False" at bounding box center [301, 199] width 11 height 6
click at [294, 201] on input "False" at bounding box center [291, 199] width 5 height 4
radio input "true"
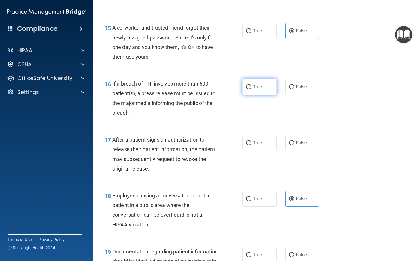
click at [255, 87] on span "True" at bounding box center [257, 87] width 9 height 6
click at [251, 87] on input "True" at bounding box center [248, 87] width 5 height 4
radio input "true"
click at [258, 138] on label "True" at bounding box center [259, 143] width 34 height 16
click at [251, 141] on input "True" at bounding box center [248, 143] width 5 height 4
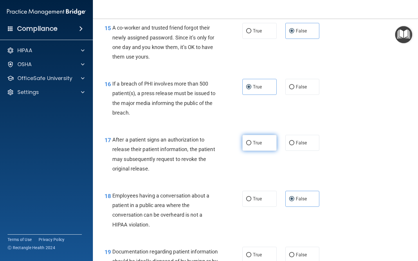
radio input "true"
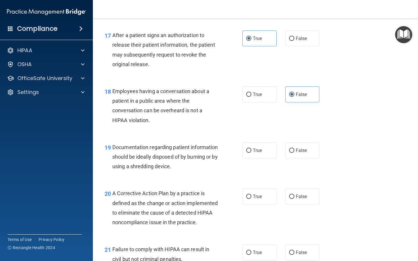
scroll to position [851, 0]
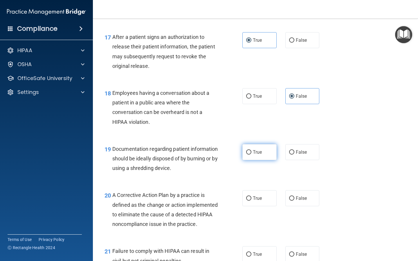
click at [258, 153] on span "True" at bounding box center [257, 152] width 9 height 6
click at [251, 153] on input "True" at bounding box center [248, 152] width 5 height 4
radio input "true"
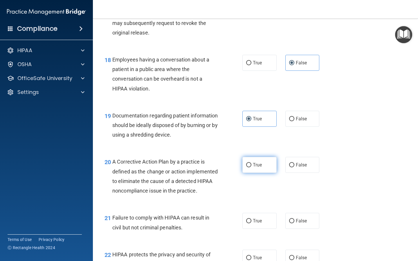
click at [259, 169] on label "True" at bounding box center [259, 165] width 34 height 16
click at [251, 167] on input "True" at bounding box center [248, 165] width 5 height 4
radio input "true"
click at [298, 224] on span "False" at bounding box center [301, 221] width 11 height 6
click at [294, 223] on input "False" at bounding box center [291, 221] width 5 height 4
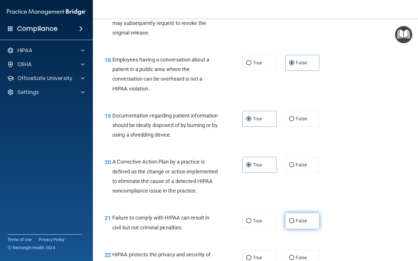
radio input "true"
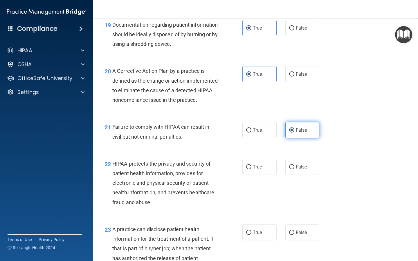
scroll to position [979, 0]
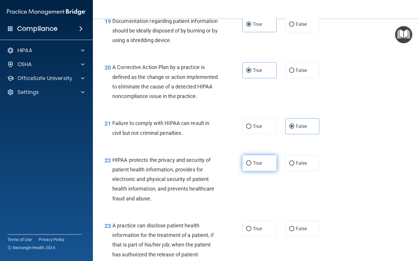
click at [261, 170] on label "True" at bounding box center [259, 163] width 34 height 16
click at [251, 166] on input "True" at bounding box center [248, 163] width 5 height 4
radio input "true"
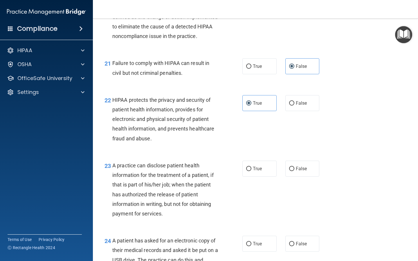
scroll to position [1039, 0]
click at [299, 175] on label "False" at bounding box center [302, 168] width 34 height 16
click at [294, 171] on input "False" at bounding box center [291, 168] width 5 height 4
radio input "true"
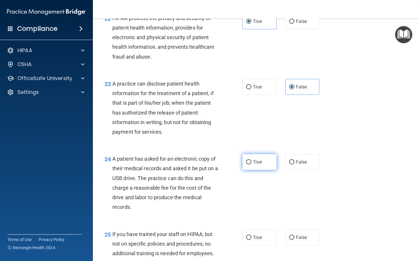
click at [270, 170] on label "True" at bounding box center [259, 162] width 34 height 16
click at [251, 164] on input "True" at bounding box center [248, 162] width 5 height 4
radio input "true"
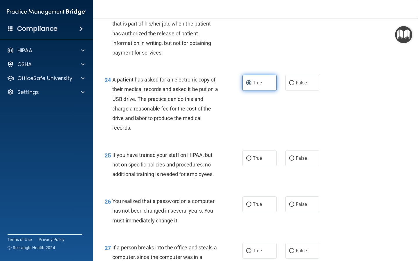
scroll to position [1200, 0]
click at [298, 166] on label "False" at bounding box center [302, 158] width 34 height 16
click at [294, 161] on input "False" at bounding box center [291, 158] width 5 height 4
radio input "true"
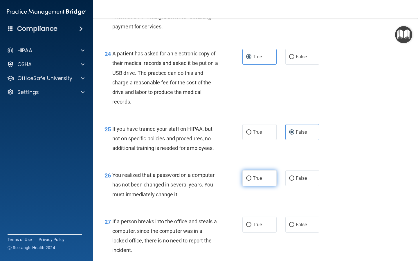
click at [269, 186] on label "True" at bounding box center [259, 178] width 34 height 16
click at [251, 181] on input "True" at bounding box center [248, 178] width 5 height 4
radio input "true"
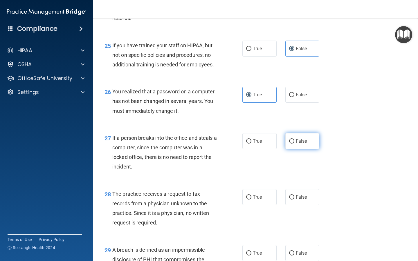
scroll to position [1310, 0]
click at [298, 144] on span "False" at bounding box center [301, 141] width 11 height 6
click at [294, 143] on input "False" at bounding box center [291, 141] width 5 height 4
radio input "true"
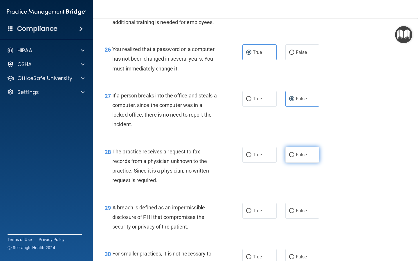
click at [300, 158] on label "False" at bounding box center [302, 155] width 34 height 16
click at [294, 157] on input "False" at bounding box center [291, 155] width 5 height 4
radio input "true"
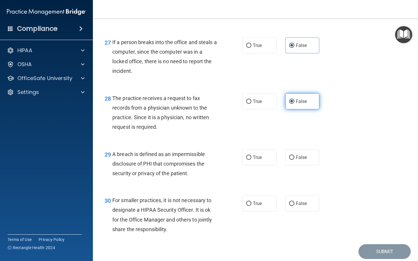
scroll to position [1436, 0]
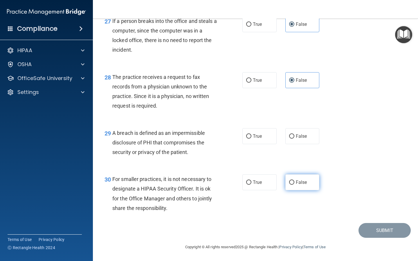
click at [305, 186] on label "False" at bounding box center [302, 182] width 34 height 16
click at [294, 185] on input "False" at bounding box center [291, 182] width 5 height 4
radio input "true"
click at [261, 138] on span "True" at bounding box center [257, 136] width 9 height 6
click at [251, 138] on input "True" at bounding box center [248, 136] width 5 height 4
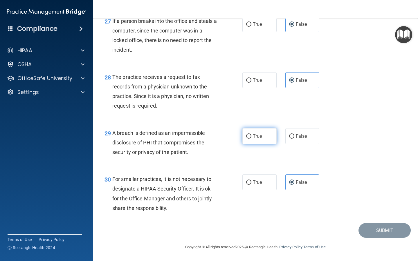
radio input "true"
click at [380, 233] on button "Submit" at bounding box center [384, 230] width 52 height 15
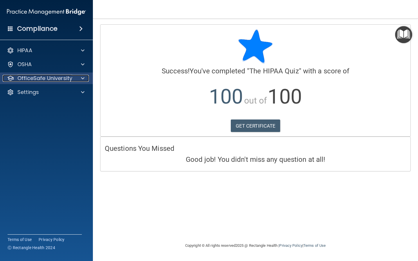
click at [83, 80] on span at bounding box center [82, 78] width 3 height 7
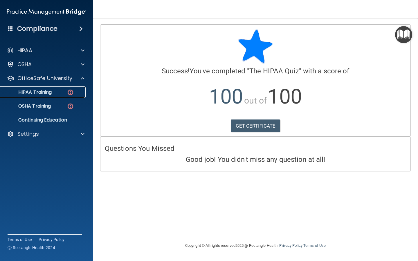
click at [70, 92] on img at bounding box center [70, 92] width 7 height 7
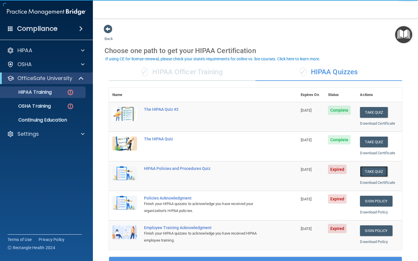
click at [380, 167] on button "Take Quiz" at bounding box center [374, 171] width 28 height 11
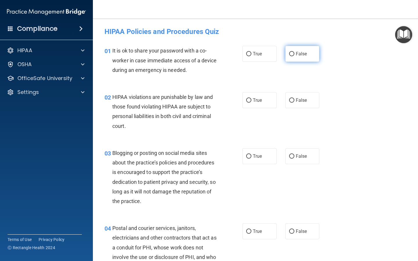
click at [311, 55] on label "False" at bounding box center [302, 54] width 34 height 16
click at [294, 55] on input "False" at bounding box center [291, 54] width 5 height 4
radio input "true"
click at [255, 97] on label "True" at bounding box center [259, 100] width 34 height 16
click at [251, 98] on input "True" at bounding box center [248, 100] width 5 height 4
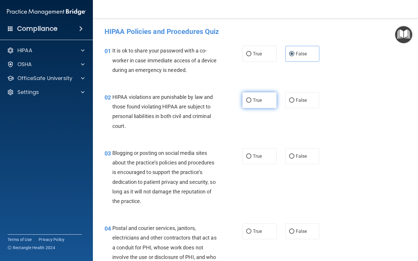
radio input "true"
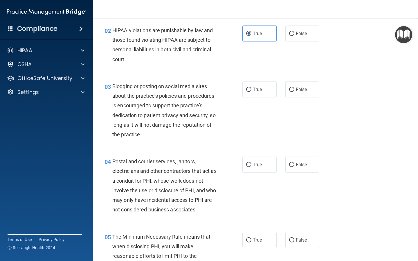
scroll to position [72, 0]
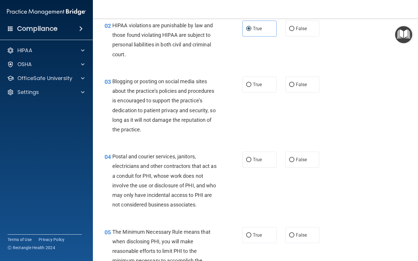
click at [257, 93] on div "03 Blogging or posting on social media sites about the practice’s policies and …" at bounding box center [255, 106] width 310 height 75
click at [257, 79] on label "True" at bounding box center [259, 85] width 34 height 16
click at [251, 83] on input "True" at bounding box center [248, 85] width 5 height 4
radio input "true"
click at [259, 164] on label "True" at bounding box center [259, 160] width 34 height 16
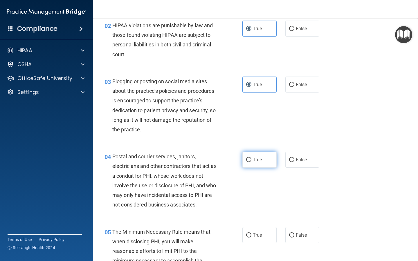
click at [251, 162] on input "True" at bounding box center [248, 160] width 5 height 4
radio input "true"
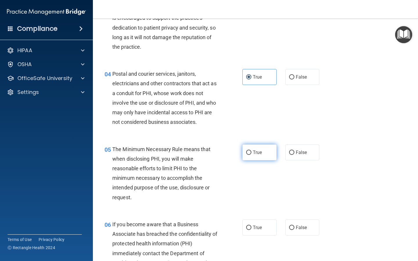
click at [257, 151] on span "True" at bounding box center [257, 153] width 9 height 6
click at [251, 151] on input "True" at bounding box center [248, 153] width 5 height 4
radio input "true"
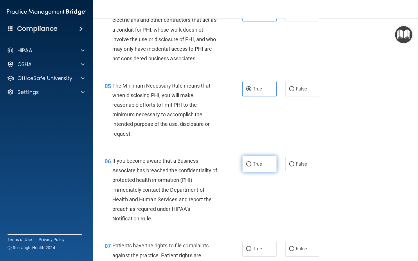
click at [258, 160] on label "True" at bounding box center [259, 164] width 34 height 16
click at [251, 162] on input "True" at bounding box center [248, 164] width 5 height 4
radio input "true"
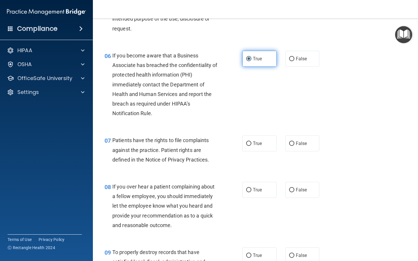
scroll to position [323, 0]
click at [259, 145] on span "True" at bounding box center [257, 143] width 9 height 6
click at [251, 145] on input "True" at bounding box center [248, 143] width 5 height 4
radio input "true"
click at [257, 196] on label "True" at bounding box center [259, 190] width 34 height 16
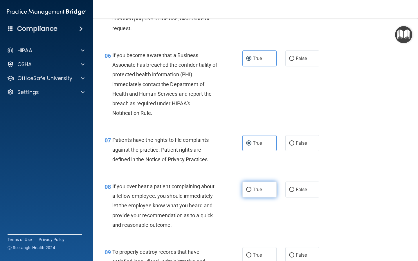
click at [251, 192] on input "True" at bounding box center [248, 190] width 5 height 4
radio input "true"
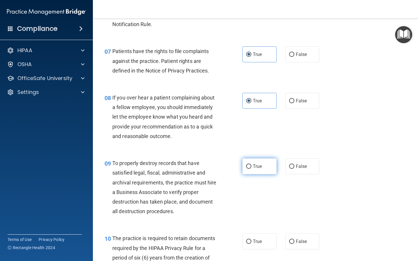
click at [258, 165] on span "True" at bounding box center [257, 167] width 9 height 6
click at [251, 165] on input "True" at bounding box center [248, 166] width 5 height 4
radio input "true"
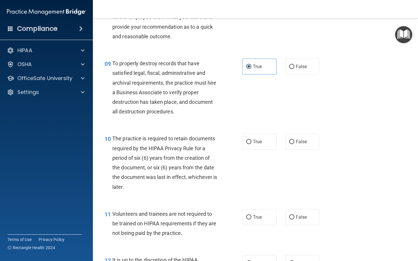
scroll to position [513, 0]
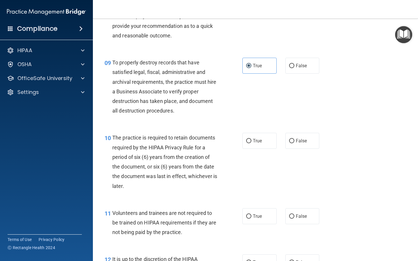
click at [258, 151] on div "10 The practice is required to retain documents required by the HIPAA Privacy R…" at bounding box center [255, 163] width 310 height 75
click at [258, 144] on label "True" at bounding box center [259, 141] width 34 height 16
click at [251, 143] on input "True" at bounding box center [248, 141] width 5 height 4
radio input "true"
click at [261, 216] on span "True" at bounding box center [257, 216] width 9 height 6
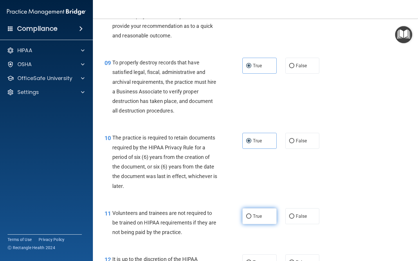
click at [251, 216] on input "True" at bounding box center [248, 216] width 5 height 4
radio input "true"
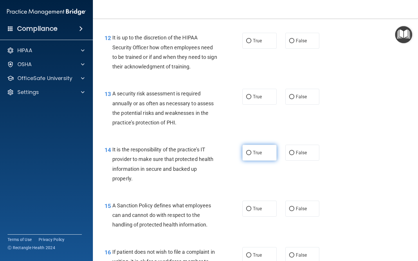
scroll to position [750, 0]
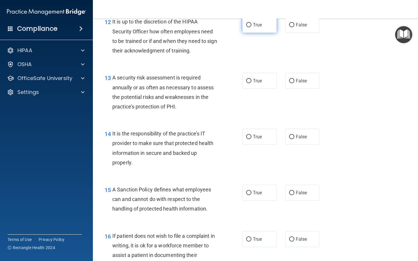
click at [252, 31] on label "True" at bounding box center [259, 25] width 34 height 16
click at [251, 27] on input "True" at bounding box center [248, 25] width 5 height 4
radio input "true"
click at [261, 78] on span "True" at bounding box center [257, 81] width 9 height 6
click at [251, 79] on input "True" at bounding box center [248, 81] width 5 height 4
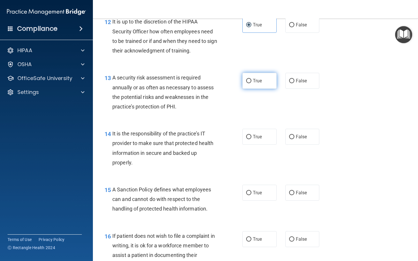
radio input "true"
click at [262, 133] on label "True" at bounding box center [259, 137] width 34 height 16
click at [251, 135] on input "True" at bounding box center [248, 137] width 5 height 4
radio input "true"
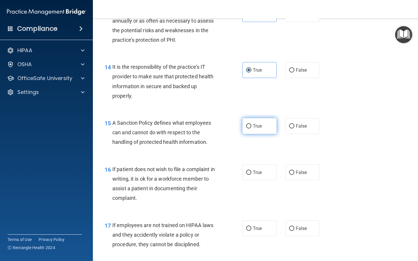
click at [260, 128] on span "True" at bounding box center [257, 126] width 9 height 6
click at [251, 128] on input "True" at bounding box center [248, 126] width 5 height 4
radio input "true"
click at [261, 168] on label "True" at bounding box center [259, 172] width 34 height 16
click at [251, 171] on input "True" at bounding box center [248, 173] width 5 height 4
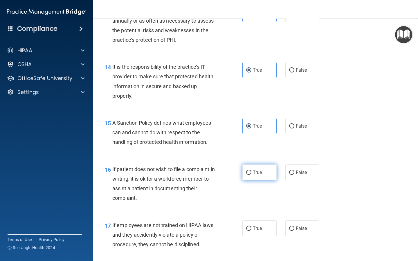
radio input "true"
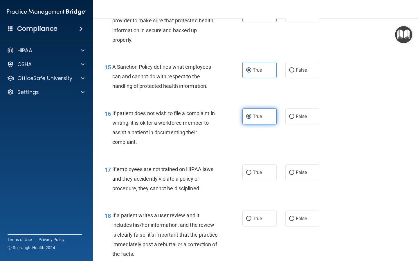
scroll to position [874, 0]
click at [261, 168] on label "True" at bounding box center [259, 172] width 34 height 16
click at [251, 170] on input "True" at bounding box center [248, 172] width 5 height 4
radio input "true"
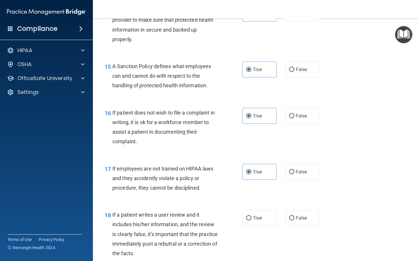
click at [260, 201] on div "17 If employees are not trained on HIPAA laws and they accidently violate a pol…" at bounding box center [255, 180] width 310 height 46
click at [260, 222] on label "True" at bounding box center [259, 218] width 34 height 16
click at [251, 220] on input "True" at bounding box center [248, 218] width 5 height 4
radio input "true"
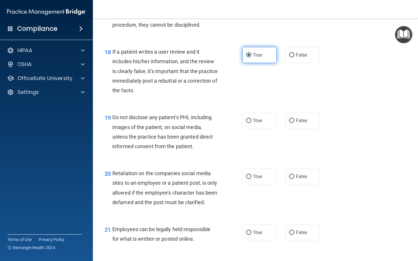
scroll to position [1037, 0]
click at [251, 120] on label "True" at bounding box center [259, 120] width 34 height 16
click at [251, 120] on input "True" at bounding box center [248, 120] width 5 height 4
radio input "true"
click at [252, 180] on label "True" at bounding box center [259, 176] width 34 height 16
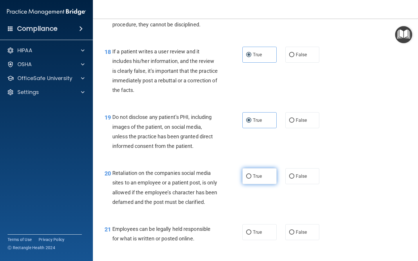
click at [251, 179] on input "True" at bounding box center [248, 176] width 5 height 4
radio input "true"
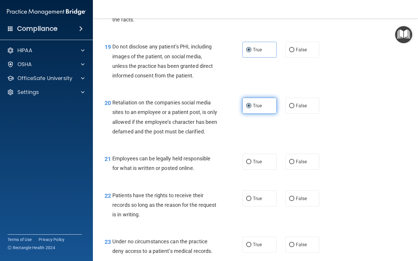
scroll to position [1119, 0]
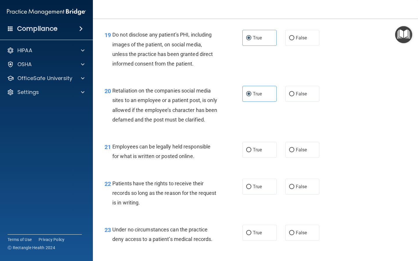
click at [253, 169] on div "21 Employees can be legally held responsible for what is written or posted onli…" at bounding box center [255, 153] width 310 height 37
click at [253, 153] on span "True" at bounding box center [257, 150] width 9 height 6
click at [251, 152] on input "True" at bounding box center [248, 150] width 5 height 4
radio input "true"
click at [254, 193] on label "True" at bounding box center [259, 187] width 34 height 16
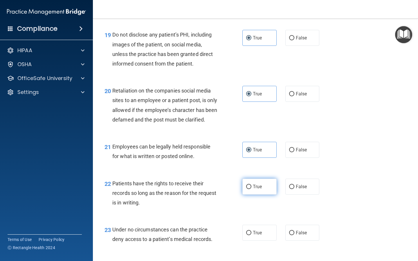
click at [251, 189] on input "True" at bounding box center [248, 187] width 5 height 4
radio input "true"
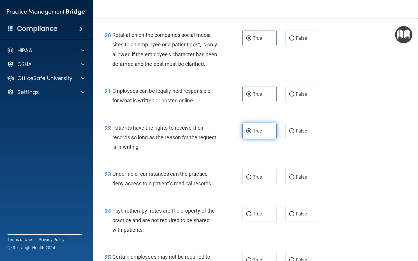
scroll to position [1187, 0]
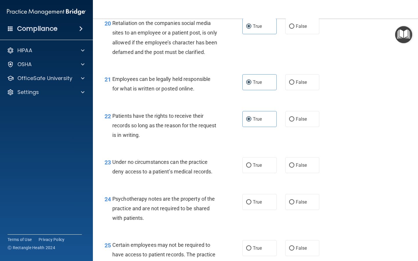
drag, startPoint x: 255, startPoint y: 177, endPoint x: 255, endPoint y: 189, distance: 12.2
click at [255, 168] on span "True" at bounding box center [257, 165] width 9 height 6
click at [251, 168] on input "True" at bounding box center [248, 165] width 5 height 4
radio input "true"
click at [255, 205] on span "True" at bounding box center [257, 202] width 9 height 6
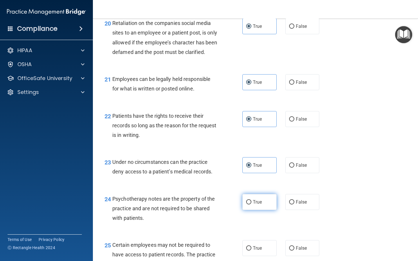
click at [251, 204] on input "True" at bounding box center [248, 202] width 5 height 4
radio input "true"
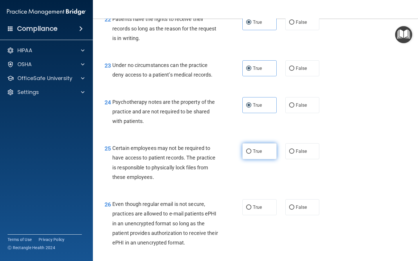
click at [261, 157] on label "True" at bounding box center [259, 151] width 34 height 16
click at [251, 154] on input "True" at bounding box center [248, 151] width 5 height 4
radio input "true"
click at [258, 215] on label "True" at bounding box center [259, 207] width 34 height 16
click at [251, 210] on input "True" at bounding box center [248, 207] width 5 height 4
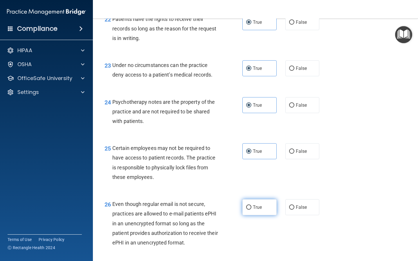
radio input "true"
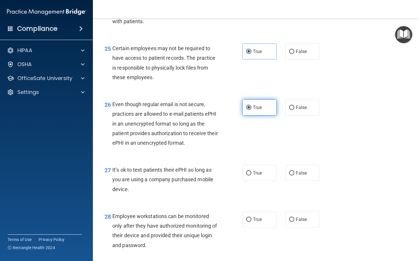
scroll to position [1393, 0]
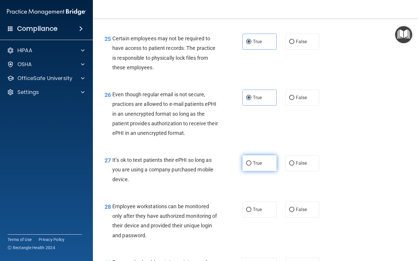
click at [250, 171] on label "True" at bounding box center [259, 163] width 34 height 16
click at [250, 166] on input "True" at bounding box center [248, 163] width 5 height 4
radio input "true"
click at [255, 211] on label "True" at bounding box center [259, 210] width 34 height 16
click at [251, 211] on input "True" at bounding box center [248, 210] width 5 height 4
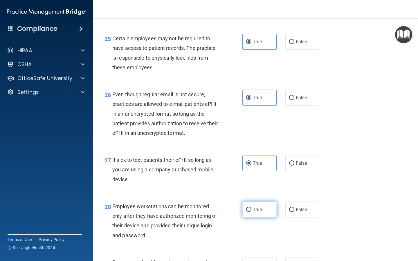
radio input "true"
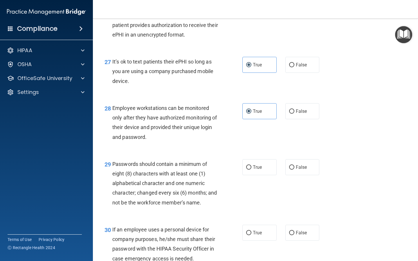
scroll to position [1518, 0]
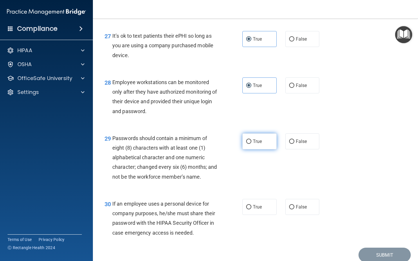
click at [256, 149] on label "True" at bounding box center [259, 141] width 34 height 16
click at [251, 144] on input "True" at bounding box center [248, 142] width 5 height 4
radio input "true"
click at [261, 210] on span "True" at bounding box center [257, 207] width 9 height 6
click at [251, 209] on input "True" at bounding box center [248, 207] width 5 height 4
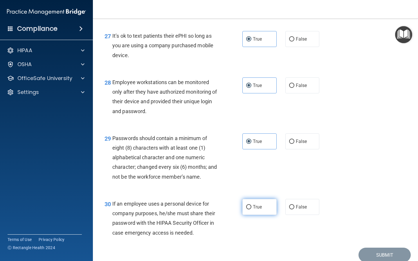
radio input "true"
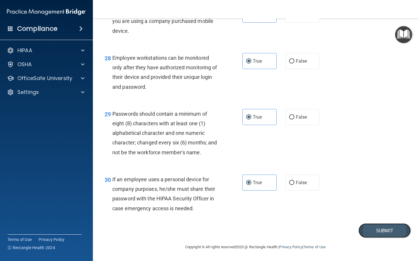
click at [368, 231] on button "Submit" at bounding box center [384, 230] width 52 height 15
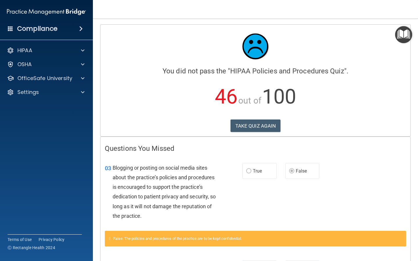
click at [250, 112] on p "46 out of 100" at bounding box center [255, 96] width 301 height 37
click at [250, 135] on div "Calculating your score.... You did not pass the " HIPAA Policies and Procedures…" at bounding box center [255, 81] width 310 height 112
click at [250, 128] on button "TAKE QUIZ AGAIN" at bounding box center [255, 126] width 50 height 13
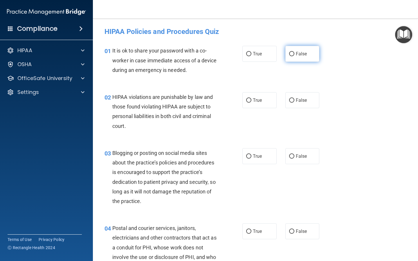
click at [300, 61] on label "False" at bounding box center [302, 54] width 34 height 16
click at [294, 56] on input "False" at bounding box center [291, 54] width 5 height 4
radio input "true"
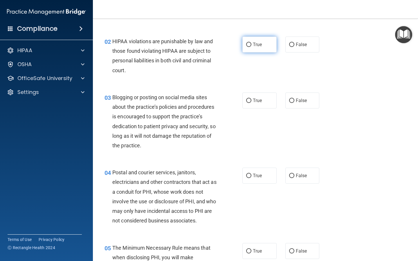
click at [259, 50] on label "True" at bounding box center [259, 45] width 34 height 16
click at [251, 47] on input "True" at bounding box center [248, 45] width 5 height 4
radio input "true"
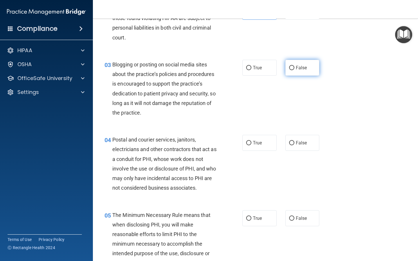
click at [294, 74] on label "False" at bounding box center [302, 68] width 34 height 16
click at [294, 70] on input "False" at bounding box center [291, 68] width 5 height 4
radio input "true"
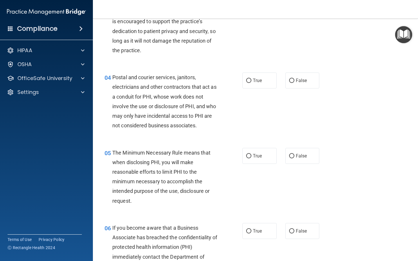
scroll to position [152, 0]
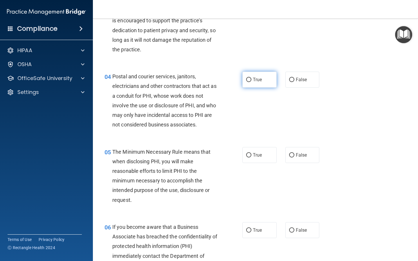
click at [269, 79] on label "True" at bounding box center [259, 80] width 34 height 16
click at [251, 79] on input "True" at bounding box center [248, 80] width 5 height 4
radio input "true"
click at [260, 153] on span "True" at bounding box center [257, 155] width 9 height 6
click at [251, 153] on input "True" at bounding box center [248, 155] width 5 height 4
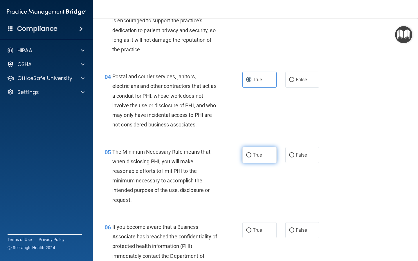
radio input "true"
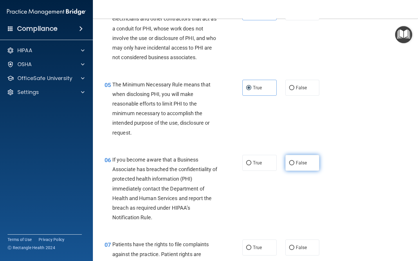
click at [313, 167] on label "False" at bounding box center [302, 163] width 34 height 16
click at [294, 165] on input "False" at bounding box center [291, 163] width 5 height 4
radio input "true"
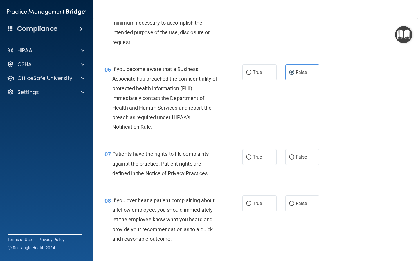
scroll to position [310, 0]
drag, startPoint x: 248, startPoint y: 164, endPoint x: 251, endPoint y: 161, distance: 3.5
click at [248, 164] on label "True" at bounding box center [259, 157] width 34 height 16
click at [248, 159] on input "True" at bounding box center [248, 157] width 5 height 4
radio input "true"
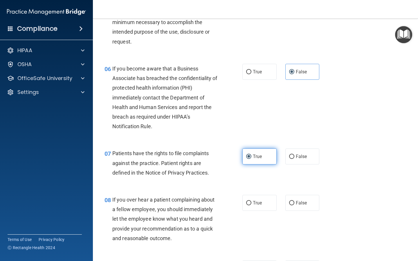
click at [255, 157] on span "True" at bounding box center [257, 157] width 9 height 6
click at [251, 157] on input "True" at bounding box center [248, 157] width 5 height 4
click at [309, 206] on label "False" at bounding box center [302, 203] width 34 height 16
click at [294, 205] on input "False" at bounding box center [291, 203] width 5 height 4
radio input "true"
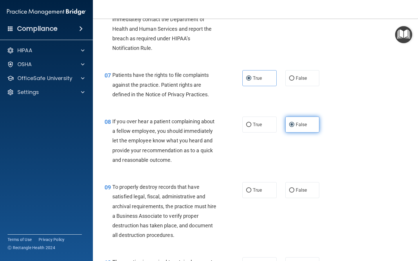
scroll to position [404, 0]
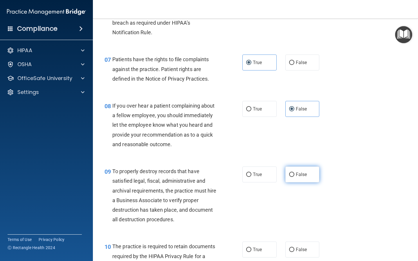
click at [309, 173] on label "False" at bounding box center [302, 174] width 34 height 16
click at [294, 173] on input "False" at bounding box center [291, 175] width 5 height 4
radio input "true"
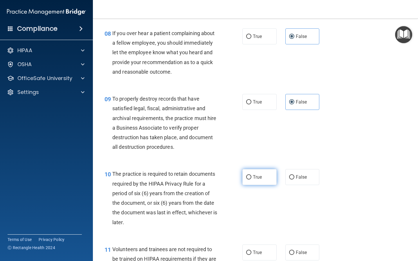
click at [266, 178] on label "True" at bounding box center [259, 177] width 34 height 16
click at [251, 178] on input "True" at bounding box center [248, 177] width 5 height 4
radio input "true"
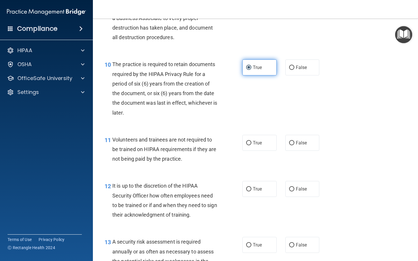
scroll to position [588, 0]
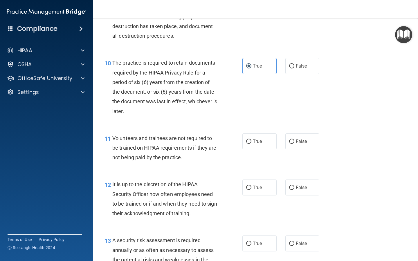
click at [301, 151] on div "11 Volunteers and trainees are not required to be trained on HIPAA requirements…" at bounding box center [255, 149] width 310 height 46
click at [301, 143] on span "False" at bounding box center [301, 142] width 11 height 6
click at [294, 143] on input "False" at bounding box center [291, 142] width 5 height 4
radio input "true"
click at [300, 190] on span "False" at bounding box center [301, 188] width 11 height 6
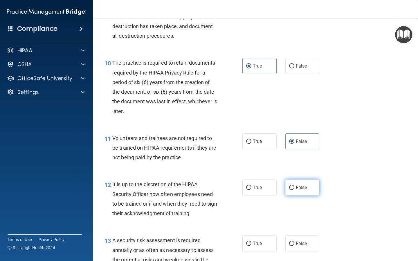
click at [294, 190] on input "False" at bounding box center [291, 188] width 5 height 4
radio input "true"
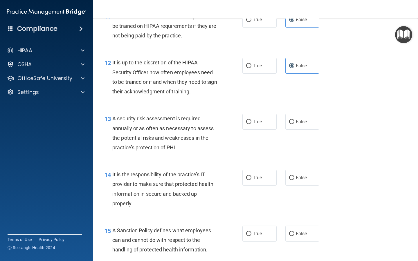
scroll to position [721, 0]
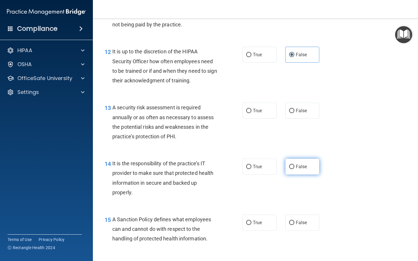
click at [304, 159] on label "False" at bounding box center [302, 167] width 34 height 16
click at [294, 165] on input "False" at bounding box center [291, 167] width 5 height 4
radio input "true"
click at [301, 232] on div "15 A Sanction Policy defines what employees can and cannot do with respect to t…" at bounding box center [255, 230] width 310 height 46
click at [301, 221] on span "False" at bounding box center [301, 223] width 11 height 6
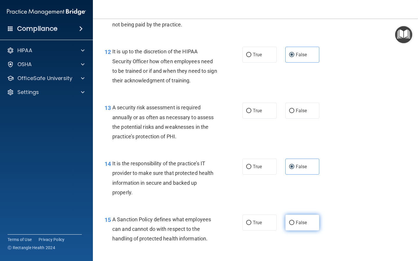
click at [294, 221] on input "False" at bounding box center [291, 223] width 5 height 4
radio input "true"
click at [256, 112] on span "True" at bounding box center [257, 111] width 9 height 6
click at [251, 112] on input "True" at bounding box center [248, 111] width 5 height 4
radio input "true"
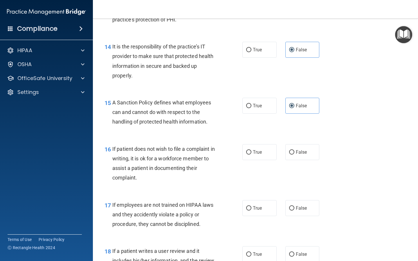
scroll to position [852, 0]
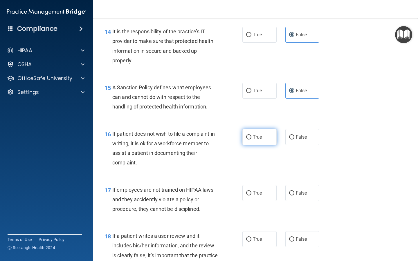
click at [257, 132] on label "True" at bounding box center [259, 137] width 34 height 16
click at [251, 135] on input "True" at bounding box center [248, 137] width 5 height 4
radio input "true"
click at [309, 196] on label "False" at bounding box center [302, 193] width 34 height 16
click at [294, 196] on input "False" at bounding box center [291, 193] width 5 height 4
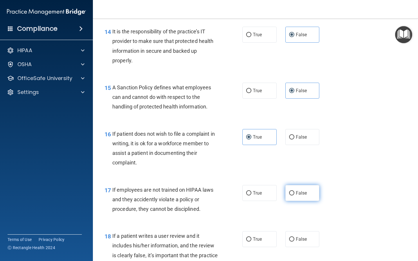
radio input "true"
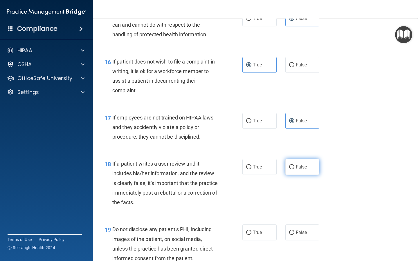
click at [302, 169] on span "False" at bounding box center [301, 167] width 11 height 6
click at [294, 169] on input "False" at bounding box center [291, 167] width 5 height 4
radio input "true"
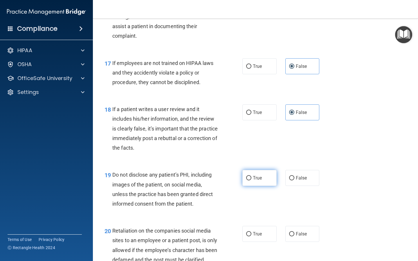
click at [265, 182] on label "True" at bounding box center [259, 178] width 34 height 16
click at [251, 180] on input "True" at bounding box center [248, 178] width 5 height 4
radio input "true"
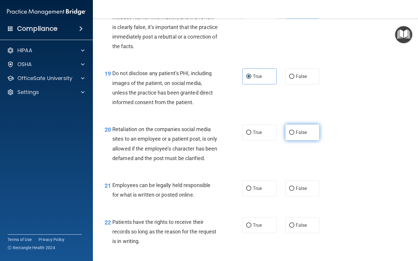
click at [296, 135] on span "False" at bounding box center [301, 133] width 11 height 6
click at [294, 135] on input "False" at bounding box center [291, 133] width 5 height 4
radio input "true"
click at [257, 191] on span "True" at bounding box center [257, 189] width 9 height 6
click at [251, 191] on input "True" at bounding box center [248, 189] width 5 height 4
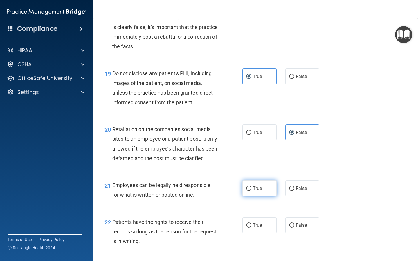
radio input "true"
click at [296, 228] on span "False" at bounding box center [301, 225] width 11 height 6
click at [294, 228] on input "False" at bounding box center [291, 225] width 5 height 4
radio input "true"
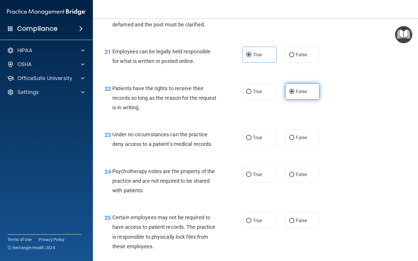
scroll to position [1215, 0]
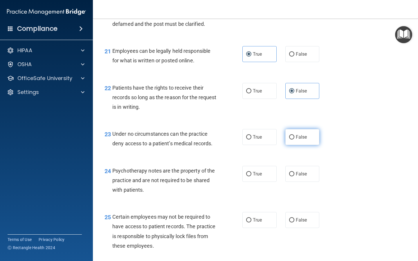
click at [302, 145] on label "False" at bounding box center [302, 137] width 34 height 16
click at [294, 140] on input "False" at bounding box center [291, 137] width 5 height 4
radio input "true"
click at [269, 182] on label "True" at bounding box center [259, 174] width 34 height 16
click at [251, 176] on input "True" at bounding box center [248, 174] width 5 height 4
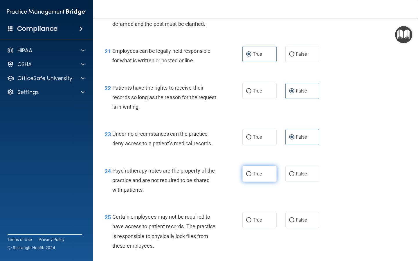
radio input "true"
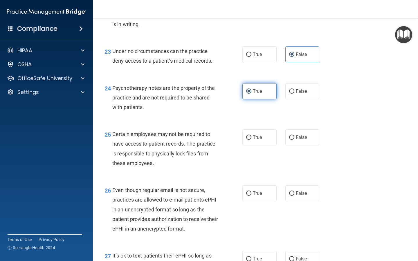
scroll to position [1298, 0]
click at [262, 156] on div "25 Certain employees may not be required to have access to patient records. The…" at bounding box center [255, 150] width 310 height 56
click at [262, 145] on label "True" at bounding box center [259, 137] width 34 height 16
click at [251, 140] on input "True" at bounding box center [248, 137] width 5 height 4
radio input "true"
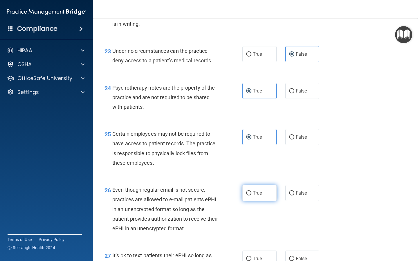
click at [268, 201] on label "True" at bounding box center [259, 193] width 34 height 16
click at [251, 196] on input "True" at bounding box center [248, 193] width 5 height 4
radio input "true"
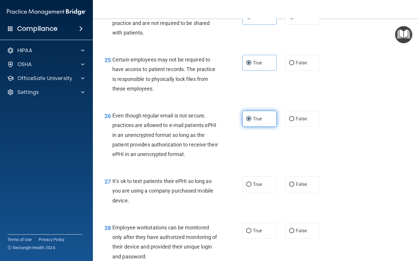
scroll to position [1374, 0]
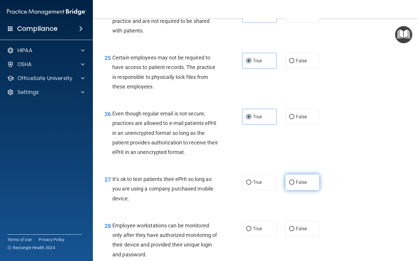
click at [296, 187] on label "False" at bounding box center [302, 182] width 34 height 16
click at [294, 185] on input "False" at bounding box center [291, 182] width 5 height 4
radio input "true"
click at [299, 231] on span "False" at bounding box center [301, 229] width 11 height 6
click at [294, 231] on input "False" at bounding box center [291, 229] width 5 height 4
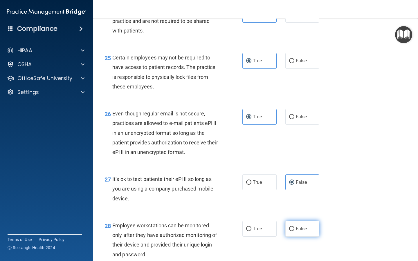
radio input "true"
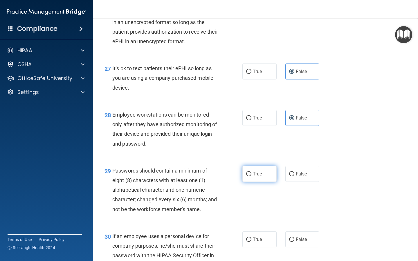
click at [265, 181] on label "True" at bounding box center [259, 174] width 34 height 16
click at [251, 176] on input "True" at bounding box center [248, 174] width 5 height 4
radio input "true"
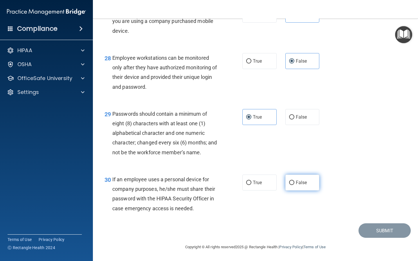
click at [295, 190] on label "False" at bounding box center [302, 183] width 34 height 16
click at [294, 185] on input "False" at bounding box center [291, 183] width 5 height 4
radio input "true"
click at [380, 223] on div "30 If an employee uses a personal device for company purposes, he/she must shar…" at bounding box center [255, 195] width 310 height 56
click at [380, 231] on button "Submit" at bounding box center [384, 230] width 52 height 15
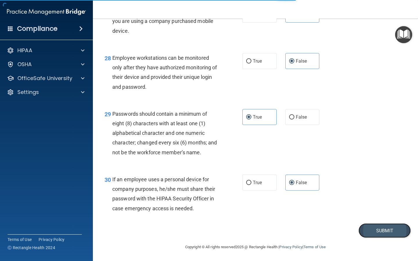
click at [385, 234] on button "Submit" at bounding box center [384, 230] width 52 height 15
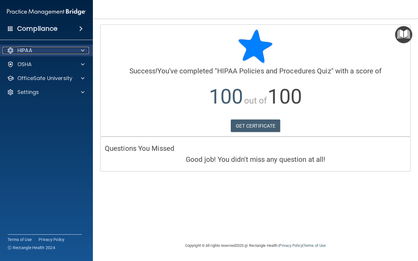
click at [88, 48] on div at bounding box center [82, 50] width 15 height 7
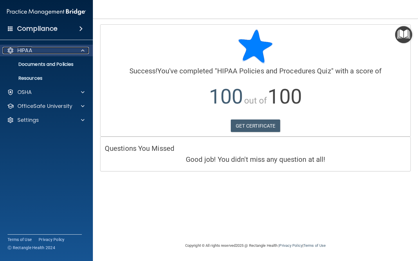
click at [88, 48] on div at bounding box center [82, 50] width 15 height 7
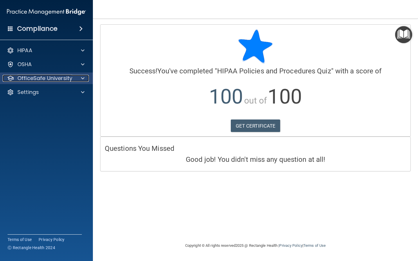
click at [87, 82] on div at bounding box center [82, 78] width 15 height 7
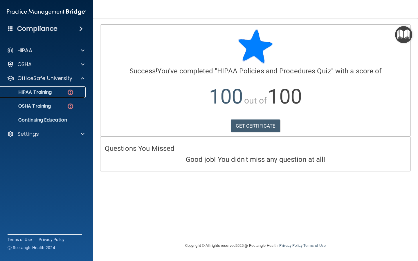
click at [62, 90] on div "HIPAA Training" at bounding box center [43, 92] width 79 height 6
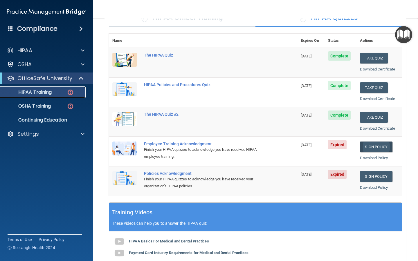
scroll to position [63, 0]
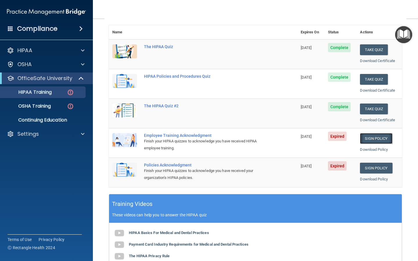
click at [379, 134] on link "Sign Policy" at bounding box center [376, 138] width 32 height 11
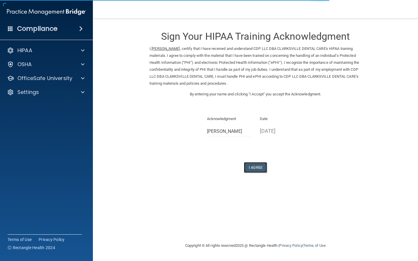
click at [254, 164] on button "I Agree" at bounding box center [255, 167] width 23 height 11
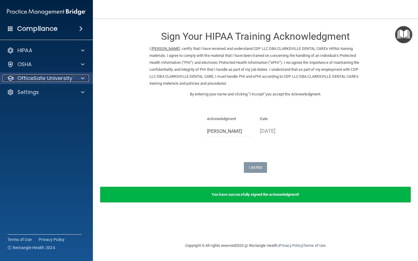
click at [73, 77] on div "OfficeSafe University" at bounding box center [39, 78] width 72 height 7
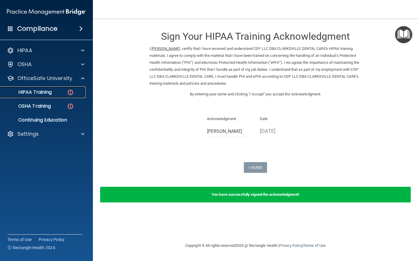
click at [66, 90] on div "HIPAA Training" at bounding box center [43, 92] width 79 height 6
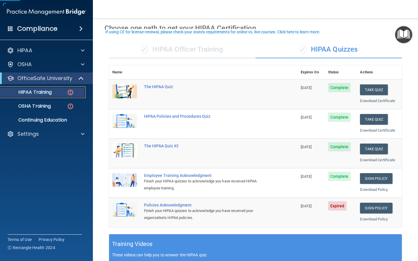
scroll to position [27, 0]
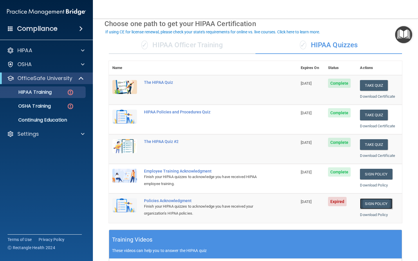
click at [377, 207] on link "Sign Policy" at bounding box center [376, 203] width 32 height 11
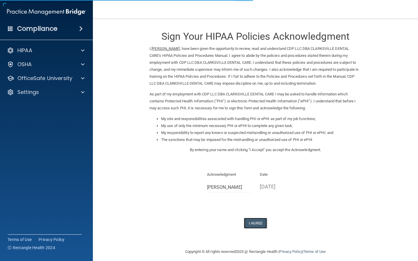
click at [257, 227] on button "I Agree" at bounding box center [255, 223] width 23 height 11
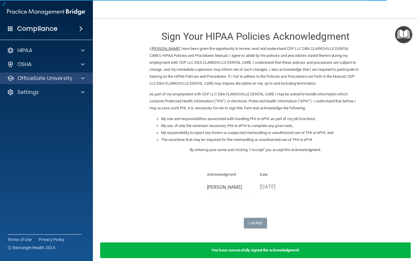
click at [78, 73] on div "OfficeSafe University" at bounding box center [46, 79] width 93 height 12
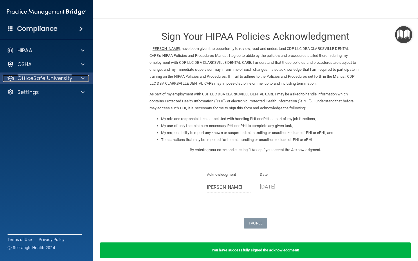
click at [88, 79] on div at bounding box center [82, 78] width 15 height 7
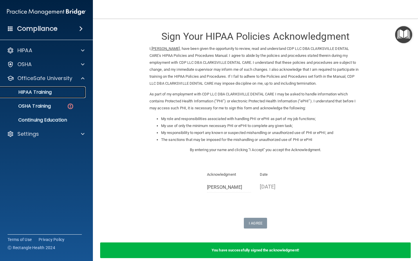
click at [62, 98] on link "HIPAA Training" at bounding box center [39, 92] width 91 height 12
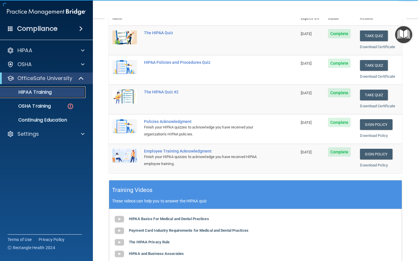
scroll to position [175, 0]
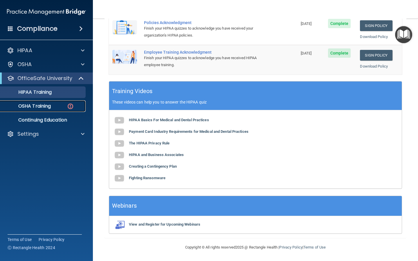
click at [71, 104] on img at bounding box center [70, 106] width 7 height 7
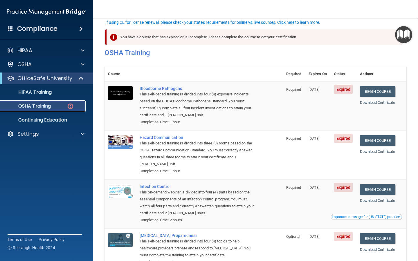
scroll to position [40, 0]
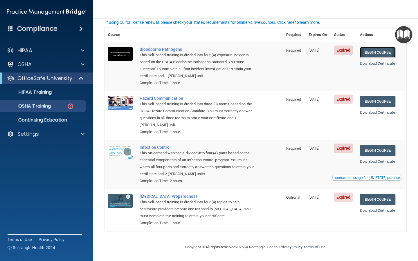
click at [383, 53] on link "Begin Course" at bounding box center [377, 52] width 35 height 11
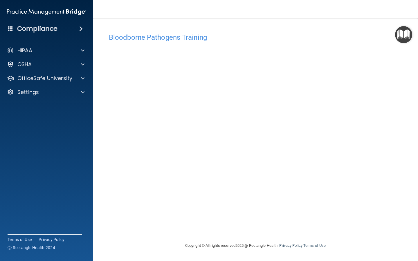
click at [223, 258] on main "Bloodborne Pathogens Training This course doesn’t expire until [DATE]. Are you …" at bounding box center [255, 140] width 325 height 242
click at [60, 63] on div "OSHA" at bounding box center [39, 64] width 72 height 7
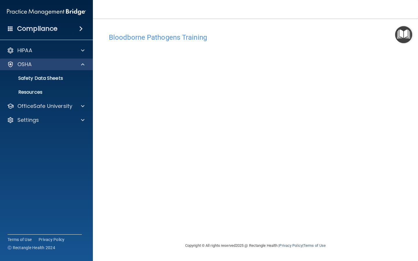
click at [91, 63] on div "OSHA" at bounding box center [46, 65] width 93 height 12
click at [81, 65] on span at bounding box center [82, 64] width 3 height 7
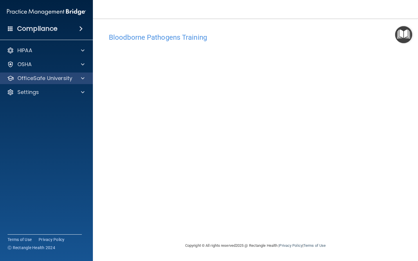
click at [87, 84] on div "OfficeSafe University" at bounding box center [46, 79] width 93 height 12
click at [71, 82] on p "OfficeSafe University" at bounding box center [44, 78] width 55 height 7
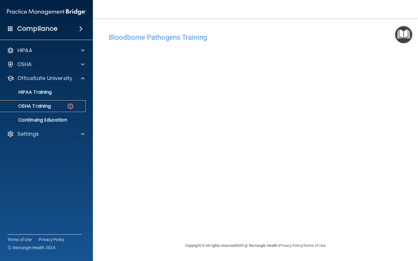
click at [73, 103] on img at bounding box center [70, 106] width 7 height 7
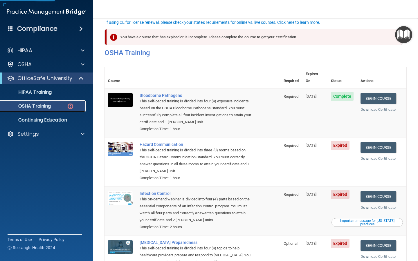
scroll to position [40, 0]
